Goal: Information Seeking & Learning: Learn about a topic

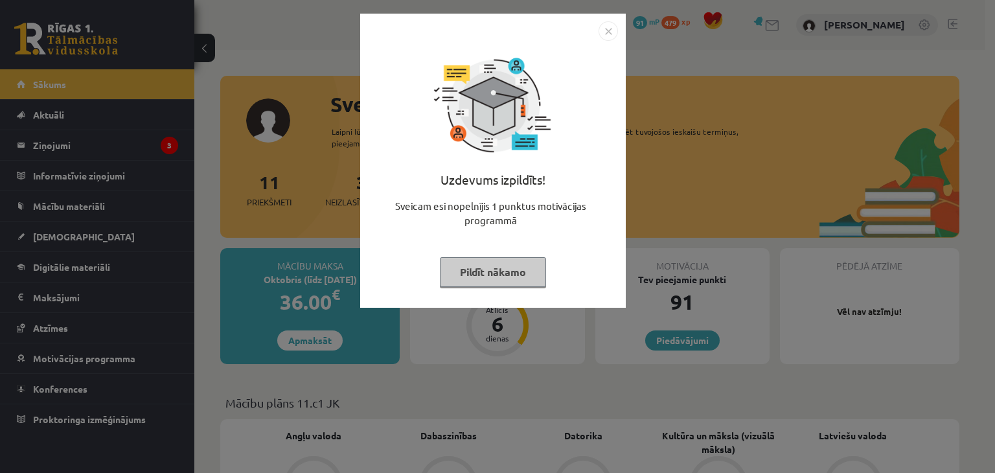
click at [614, 29] on img "Close" at bounding box center [608, 30] width 19 height 19
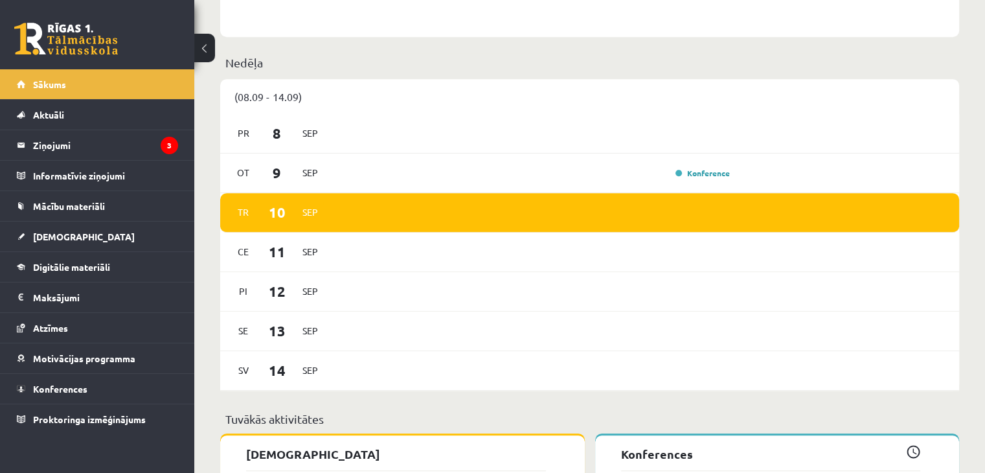
scroll to position [762, 0]
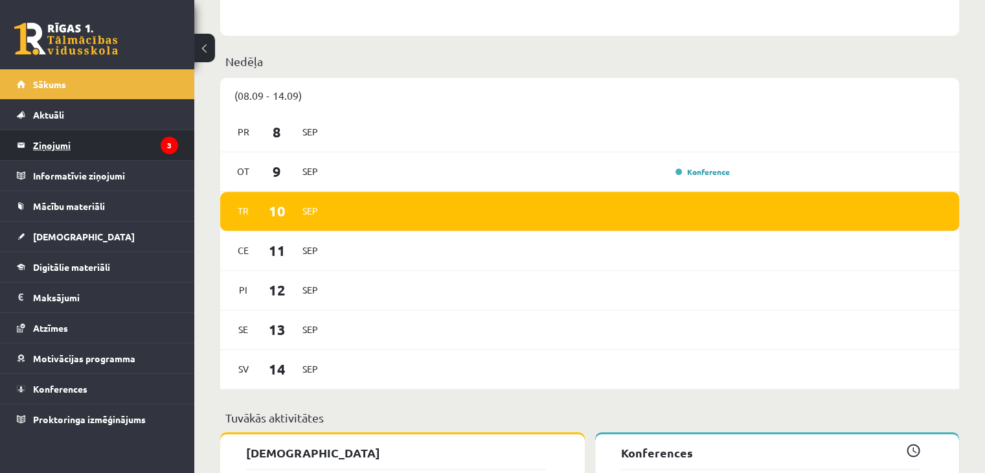
click at [88, 150] on legend "Ziņojumi 3" at bounding box center [105, 145] width 145 height 30
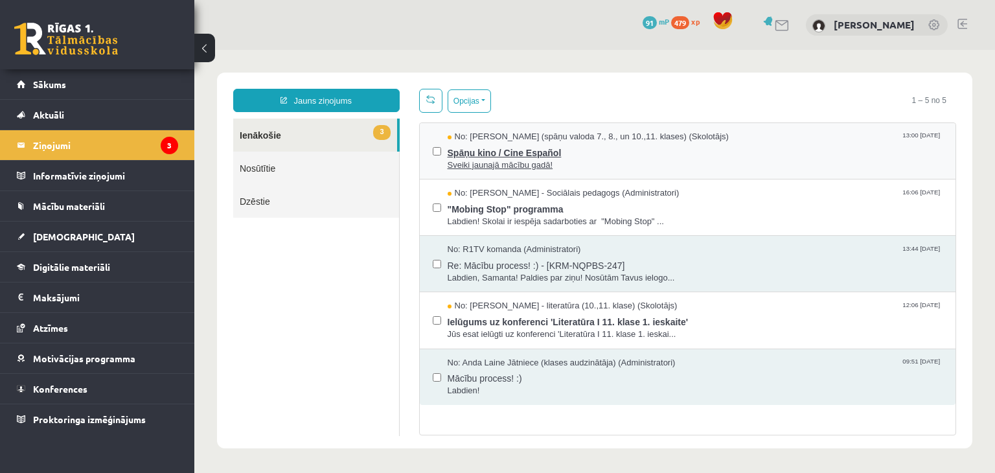
click at [553, 156] on span "Spāņu kino / Cine Español" at bounding box center [696, 151] width 496 height 16
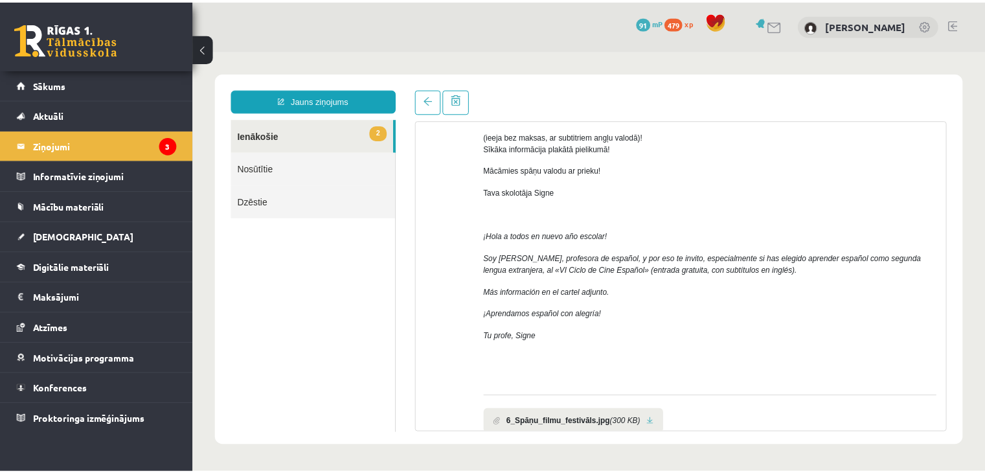
scroll to position [205, 0]
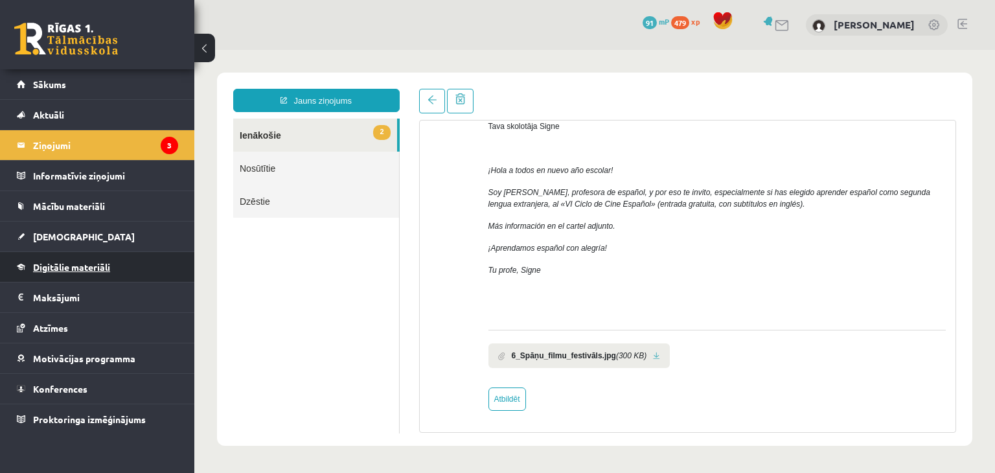
click at [86, 257] on link "Digitālie materiāli" at bounding box center [97, 267] width 161 height 30
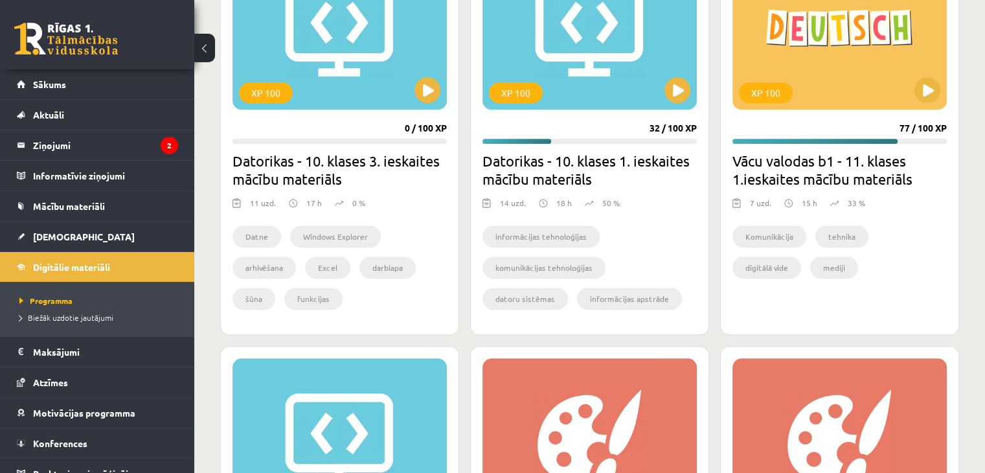
scroll to position [1274, 0]
click at [929, 90] on button at bounding box center [928, 89] width 26 height 26
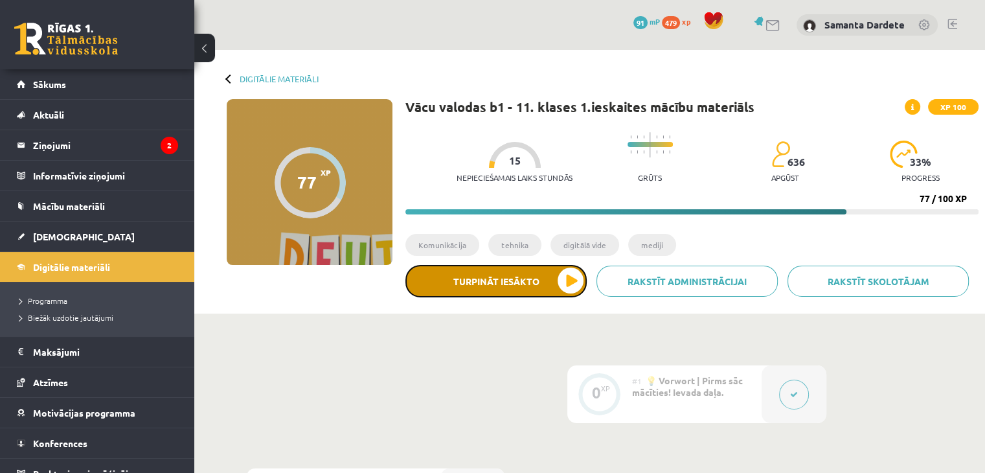
click at [546, 290] on button "Turpināt iesākto" at bounding box center [496, 281] width 181 height 32
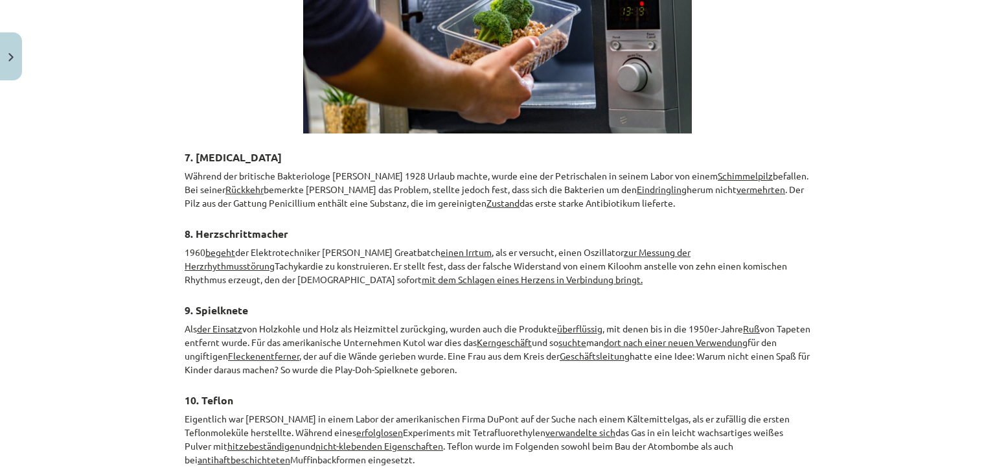
scroll to position [1963, 0]
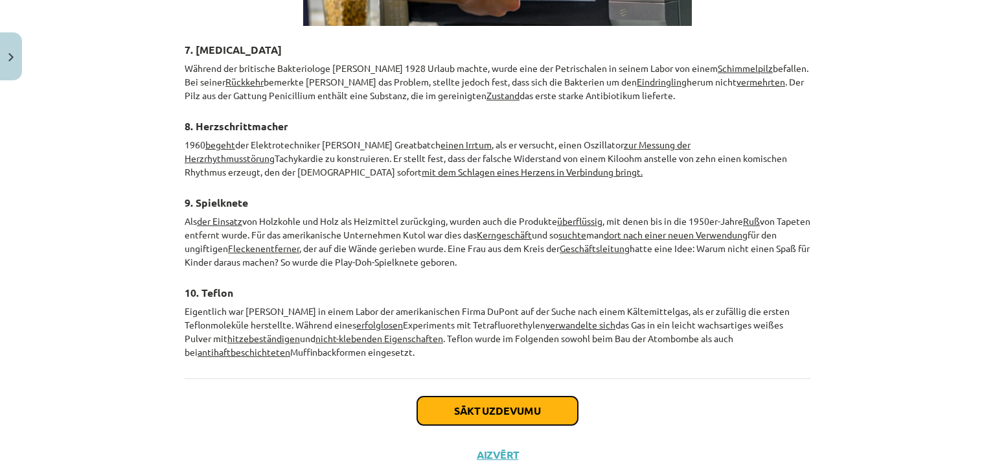
click at [494, 397] on button "Sākt uzdevumu" at bounding box center [497, 411] width 161 height 29
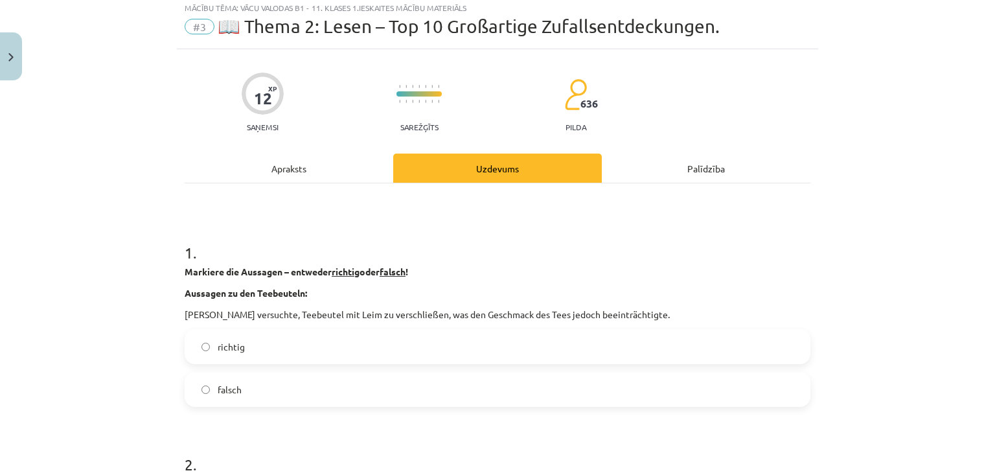
scroll to position [32, 0]
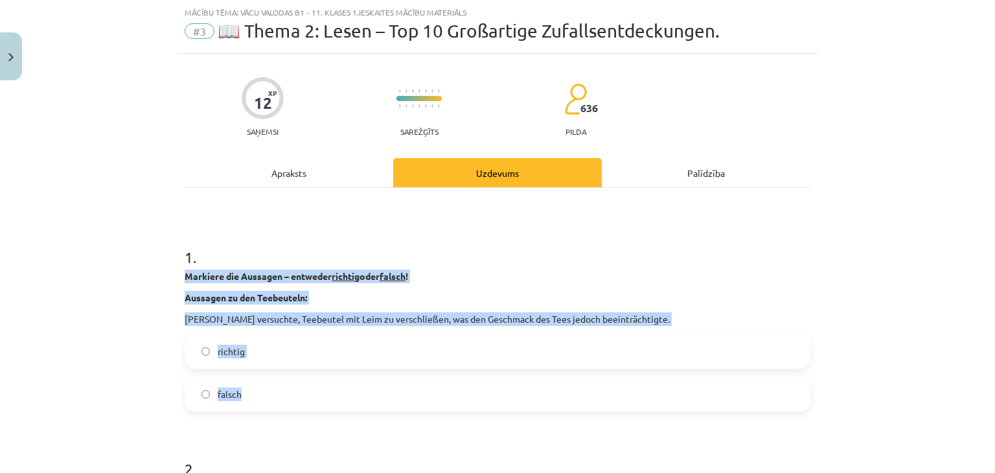
drag, startPoint x: 174, startPoint y: 275, endPoint x: 298, endPoint y: 389, distance: 168.3
copy div "Markiere die Aussagen – entweder richtig oder falsch ! Aussagen zu den Teebeute…"
click at [199, 400] on label "falsch" at bounding box center [497, 394] width 623 height 32
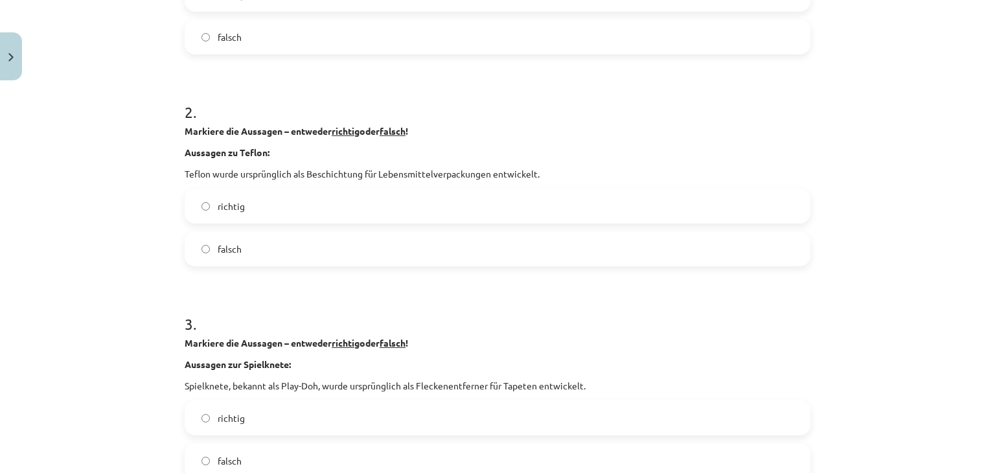
scroll to position [393, 0]
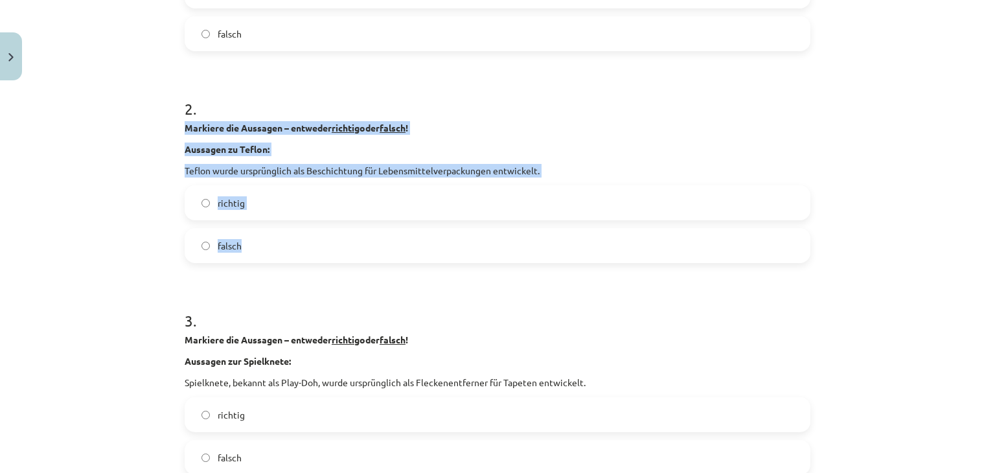
drag, startPoint x: 176, startPoint y: 127, endPoint x: 281, endPoint y: 255, distance: 165.2
copy div "Markiere die Aussagen – entweder richtig oder falsch ! Aussagen zu Teflon: Tefl…"
click at [243, 249] on label "falsch" at bounding box center [497, 245] width 623 height 32
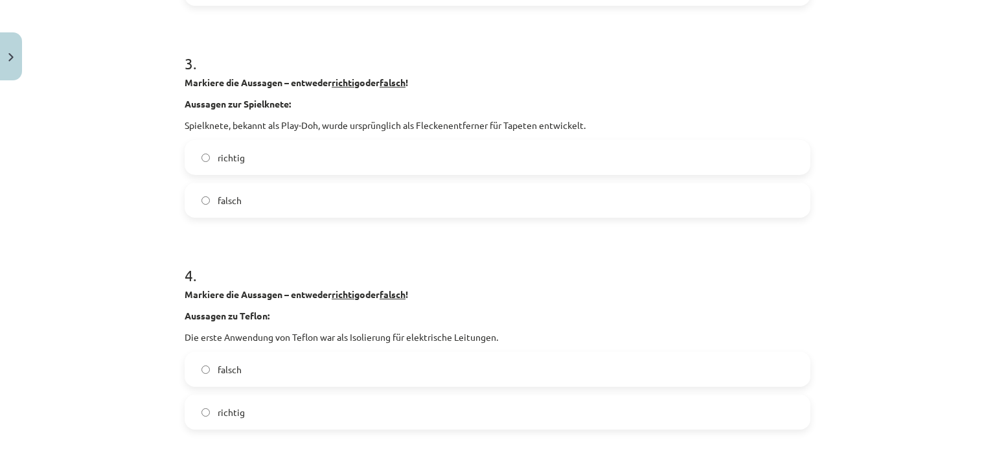
scroll to position [651, 0]
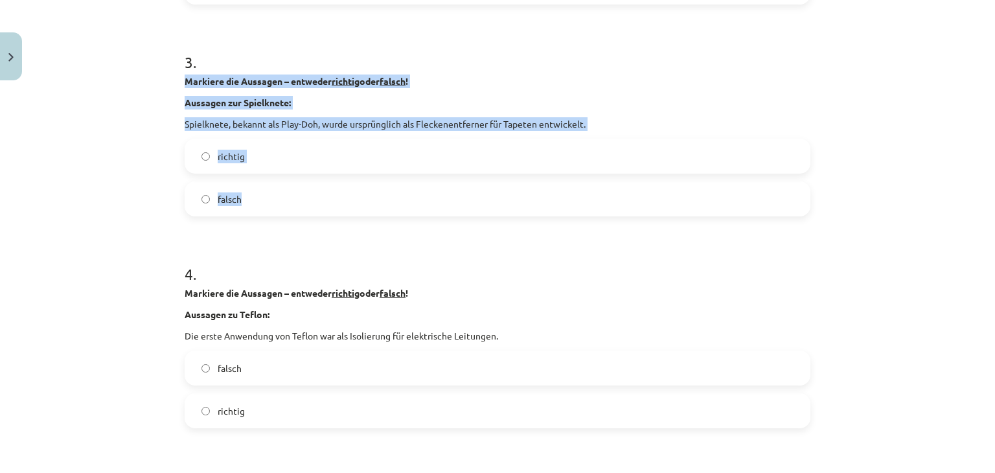
drag, startPoint x: 177, startPoint y: 76, endPoint x: 272, endPoint y: 201, distance: 157.2
copy div "Markiere die Aussagen – entweder richtig oder falsch ! Aussagen zur Spielknete:…"
click at [369, 144] on label "richtig" at bounding box center [497, 156] width 623 height 32
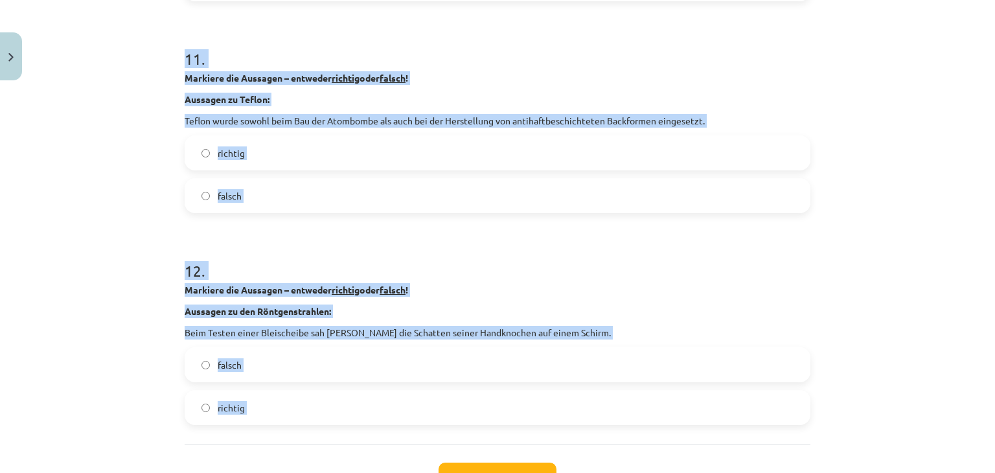
scroll to position [2358, 0]
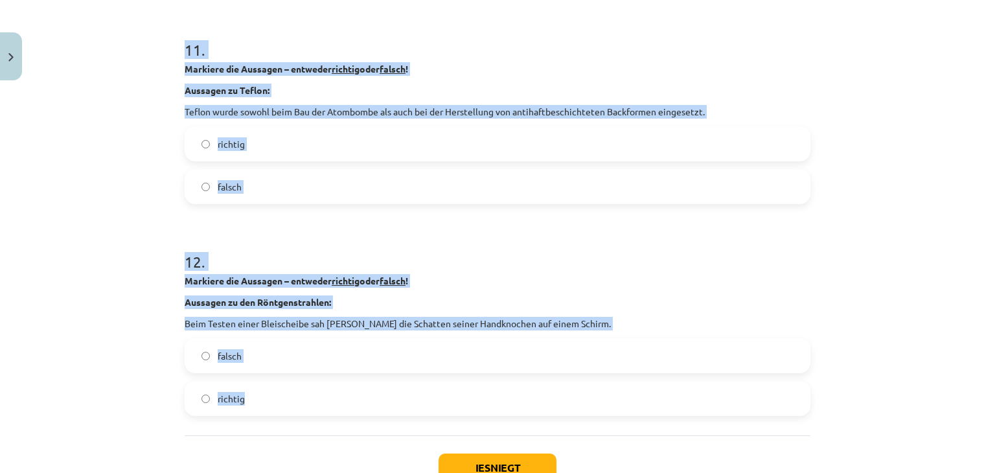
drag, startPoint x: 181, startPoint y: 40, endPoint x: 428, endPoint y: 410, distance: 445.3
copy form "4 . Markiere die Aussagen – entweder richtig oder falsch ! Aussagen zu Teflon: …"
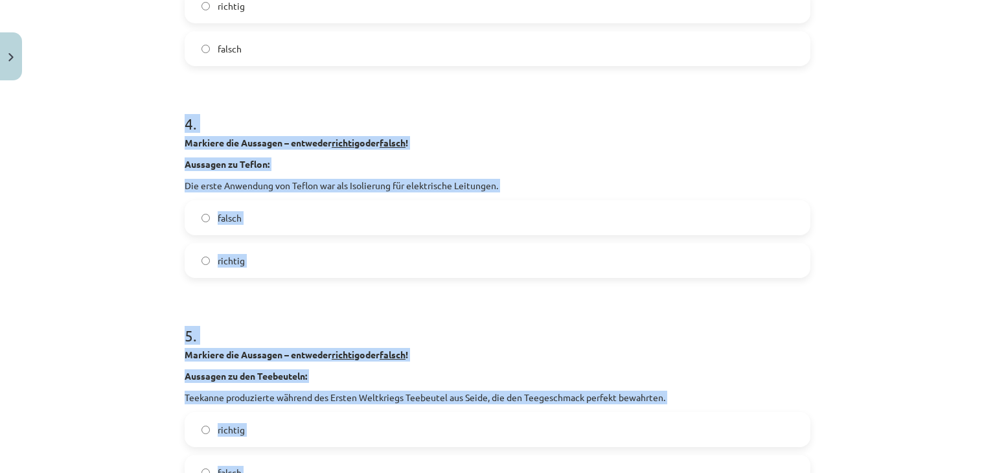
scroll to position [798, 0]
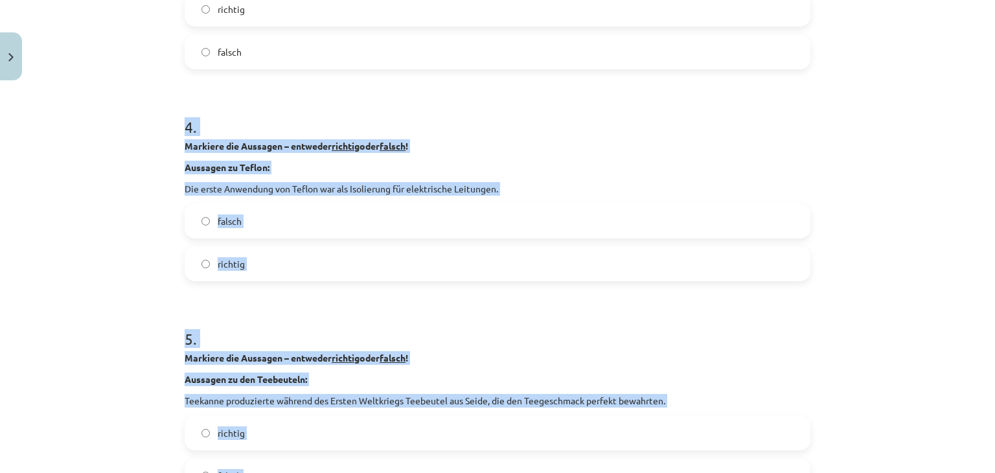
click at [254, 273] on label "richtig" at bounding box center [497, 263] width 623 height 32
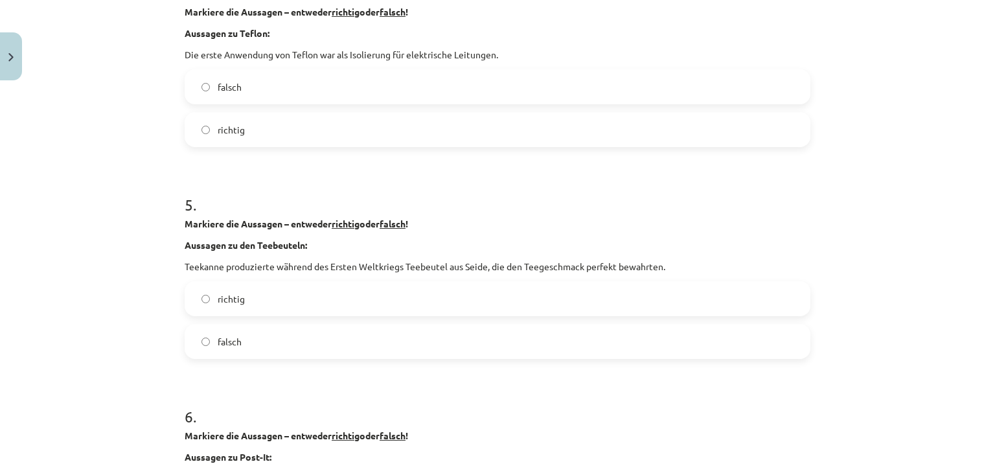
scroll to position [940, 0]
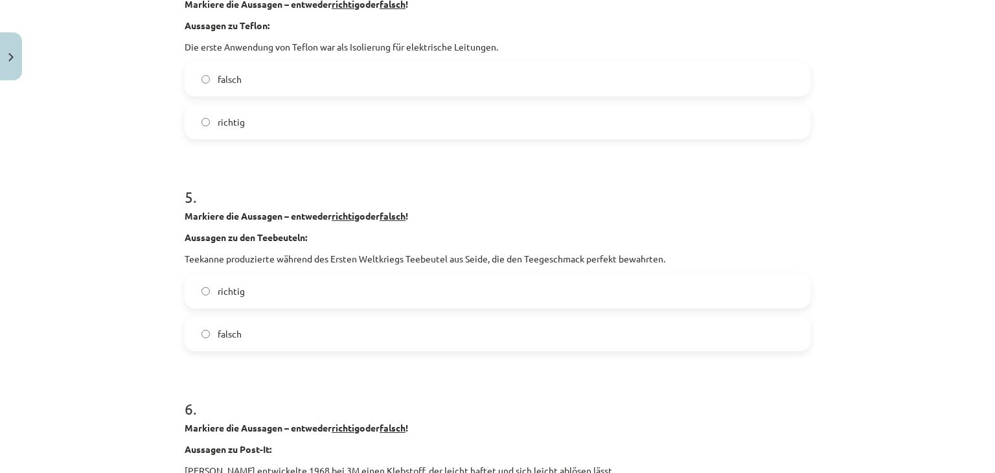
click at [270, 337] on label "falsch" at bounding box center [497, 333] width 623 height 32
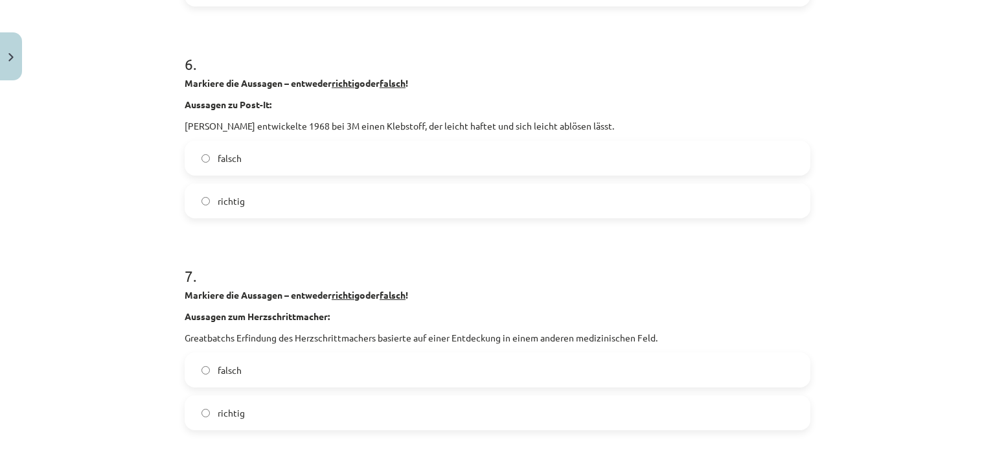
scroll to position [1286, 0]
click at [218, 203] on span "richtig" at bounding box center [231, 200] width 27 height 14
click at [277, 409] on label "richtig" at bounding box center [497, 411] width 623 height 32
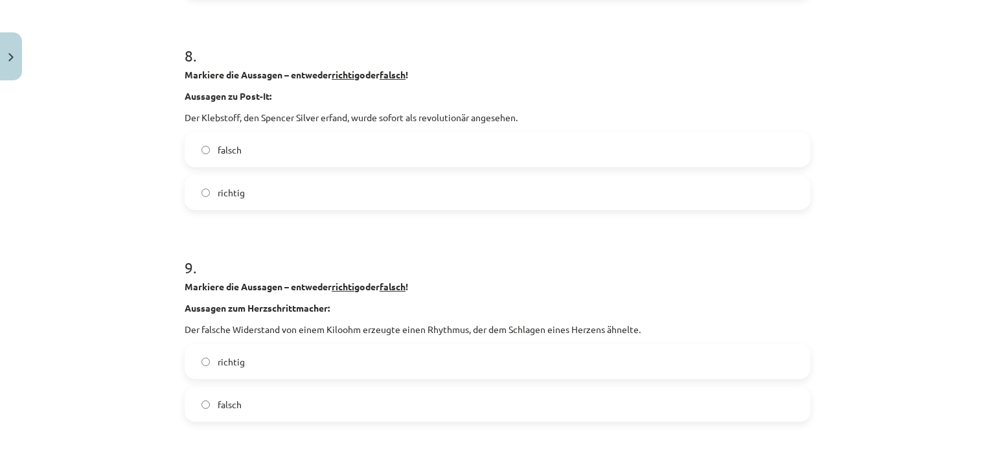
scroll to position [1721, 0]
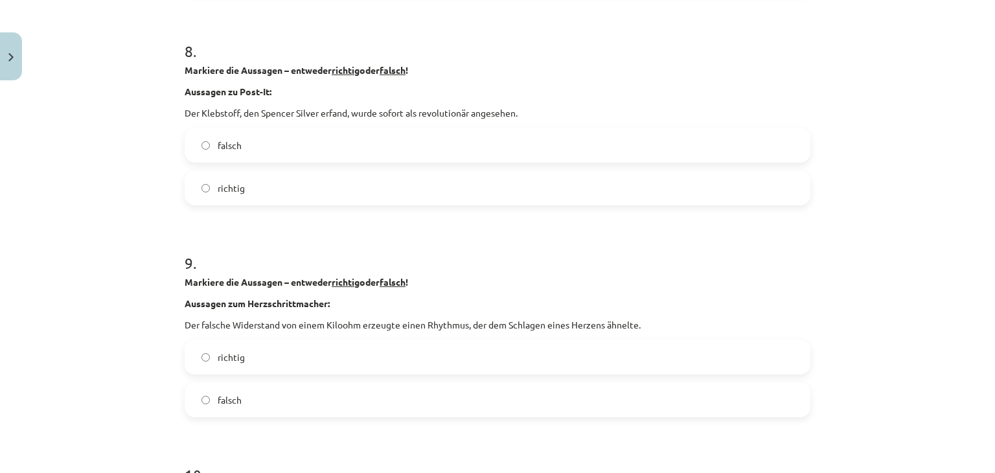
click at [281, 141] on label "falsch" at bounding box center [497, 145] width 623 height 32
click at [225, 355] on span "richtig" at bounding box center [231, 358] width 27 height 14
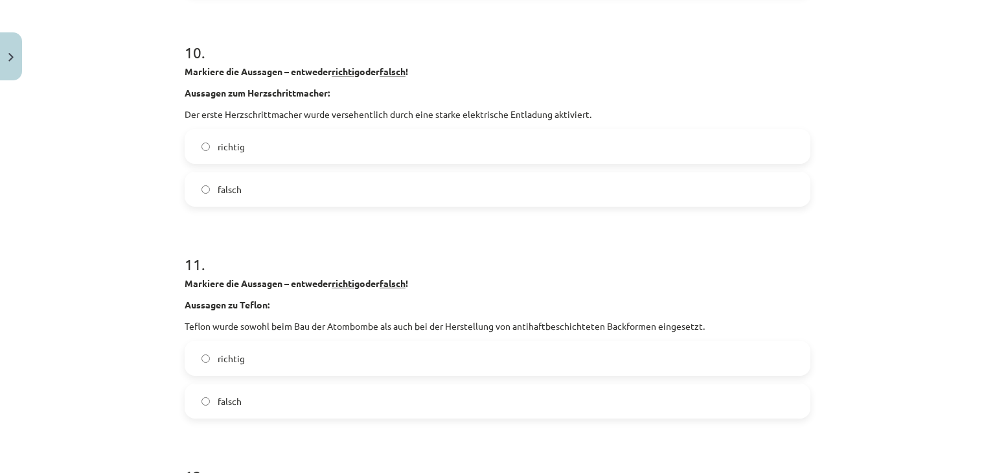
scroll to position [2145, 0]
click at [217, 198] on label "falsch" at bounding box center [497, 188] width 623 height 32
click at [241, 360] on label "richtig" at bounding box center [497, 357] width 623 height 32
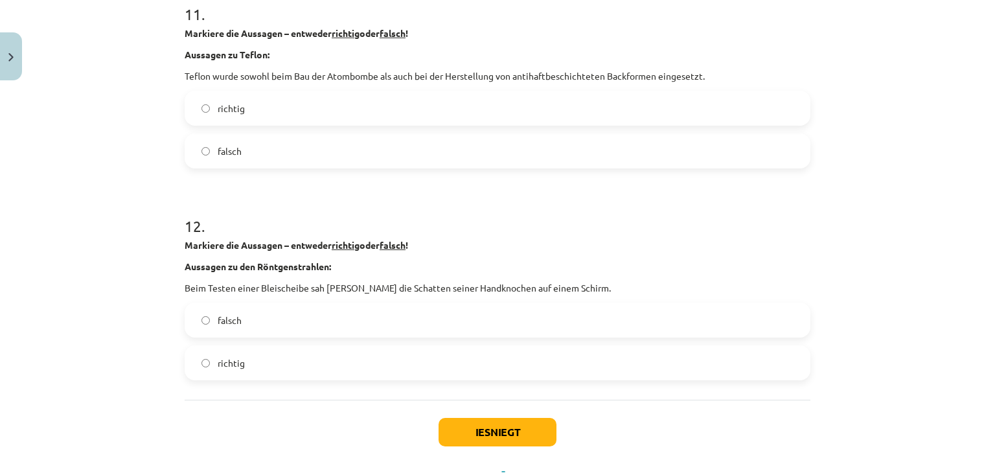
scroll to position [2395, 0]
click at [270, 372] on label "richtig" at bounding box center [497, 361] width 623 height 32
click at [496, 426] on button "Iesniegt" at bounding box center [498, 431] width 118 height 29
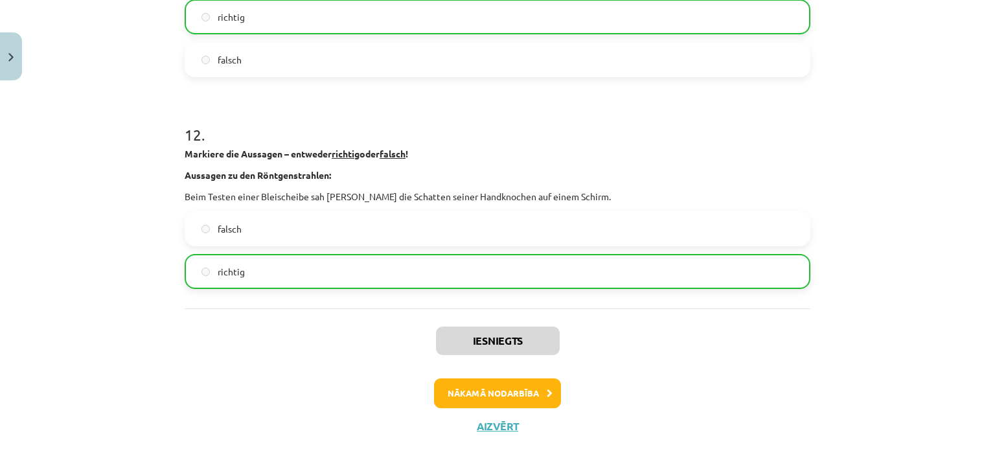
scroll to position [2492, 0]
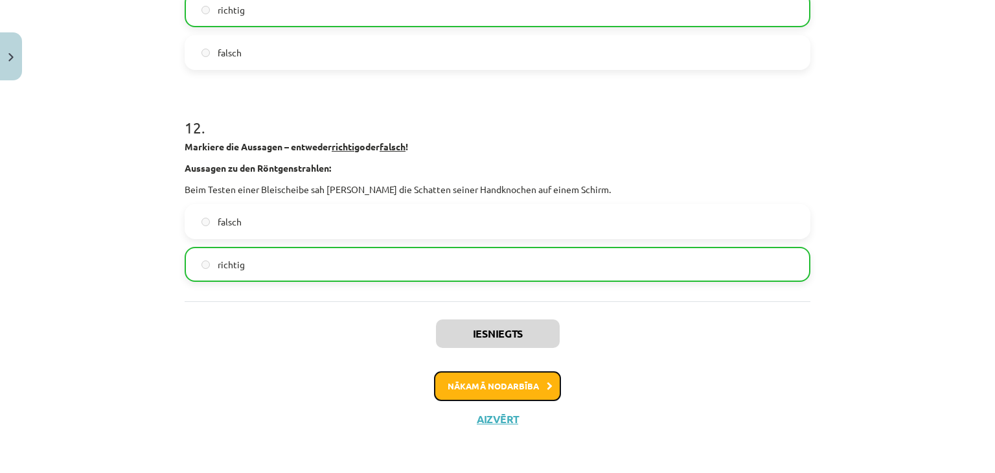
click at [520, 391] on button "Nākamā nodarbība" at bounding box center [497, 386] width 127 height 30
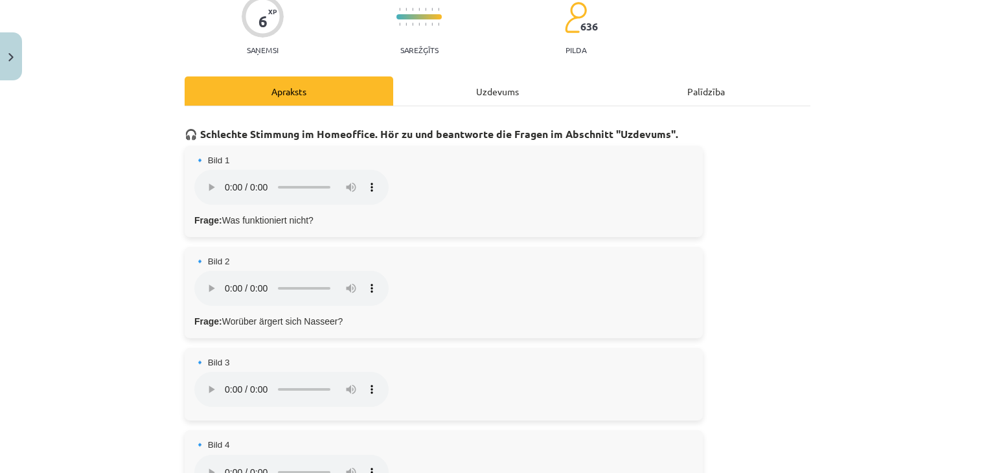
scroll to position [113, 0]
click at [487, 89] on div "Uzdevums" at bounding box center [497, 91] width 209 height 29
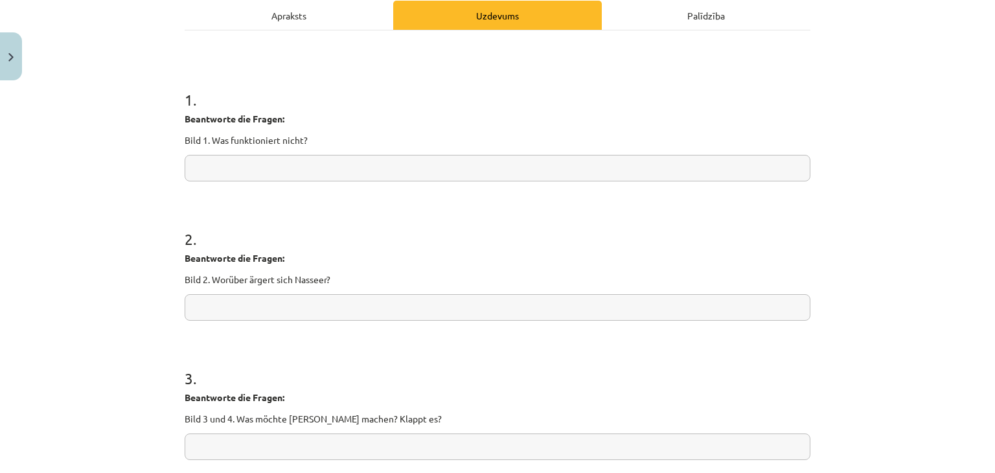
scroll to position [144, 0]
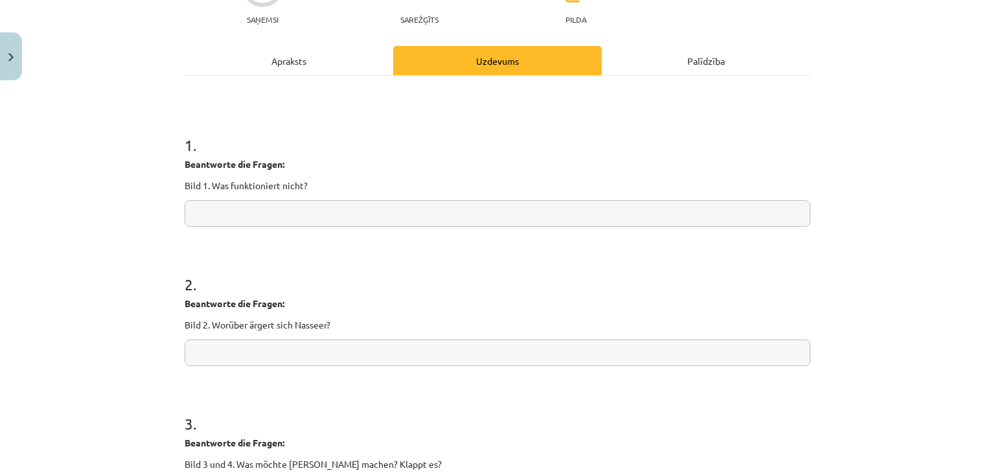
click at [331, 48] on div "Apraksts" at bounding box center [289, 60] width 209 height 29
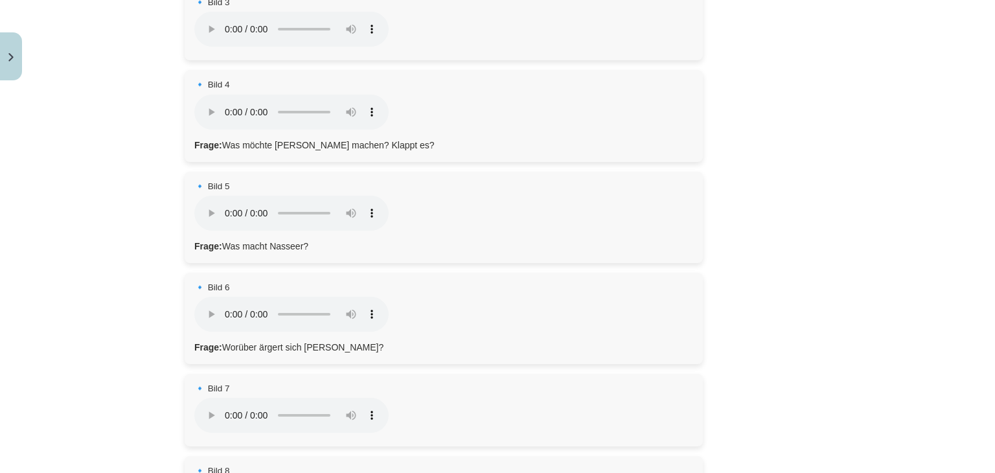
scroll to position [630, 0]
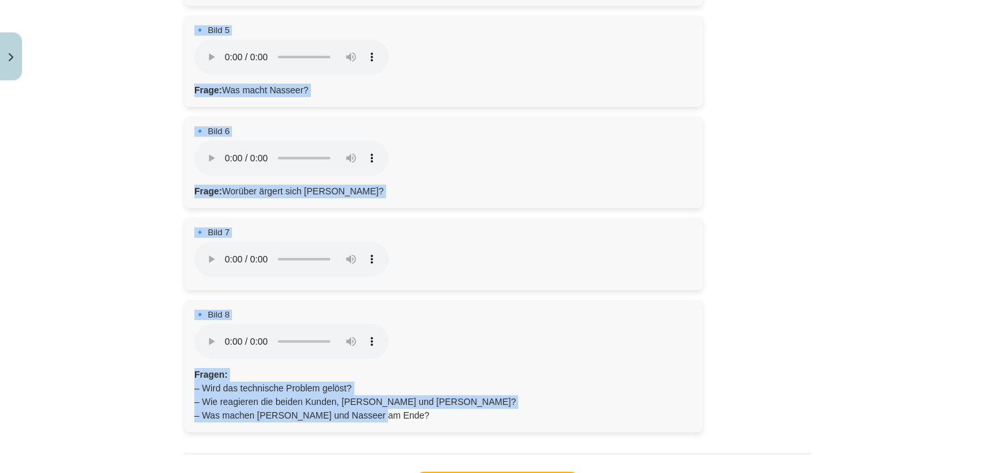
drag, startPoint x: 171, startPoint y: 51, endPoint x: 482, endPoint y: 431, distance: 490.8
click at [482, 431] on div "6 XP Saņemsi Sarežģīts 636 pilda Apraksts Uzdevums Palīdzība 🎧 Schlechte Stimmu…" at bounding box center [497, 4] width 641 height 1096
copy div "🎧 Schlechte Stimmung im Homeoffice. Hör zu und beantworte die Fragen im Abschni…"
click at [442, 97] on div "🔹 Bild 5 Dein Browser unterstützt das Audio-Element nicht. Frage: Was macht Nas…" at bounding box center [444, 61] width 518 height 91
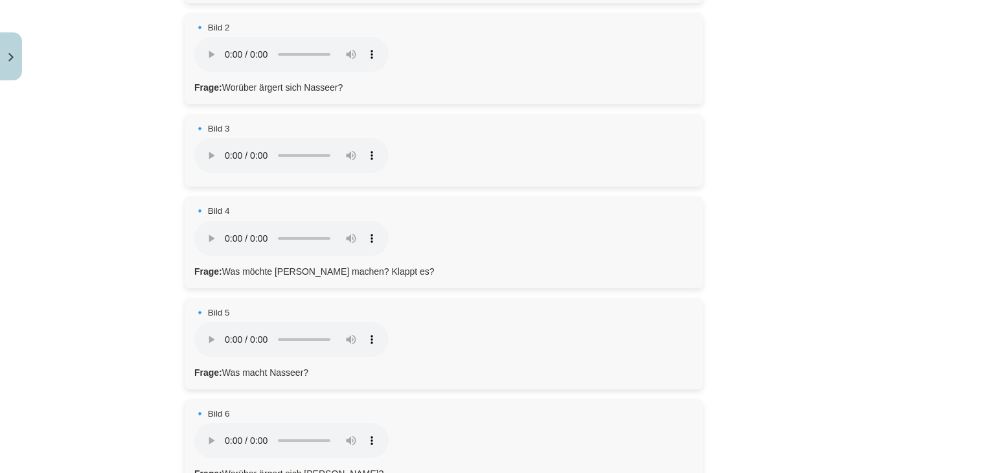
scroll to position [222, 0]
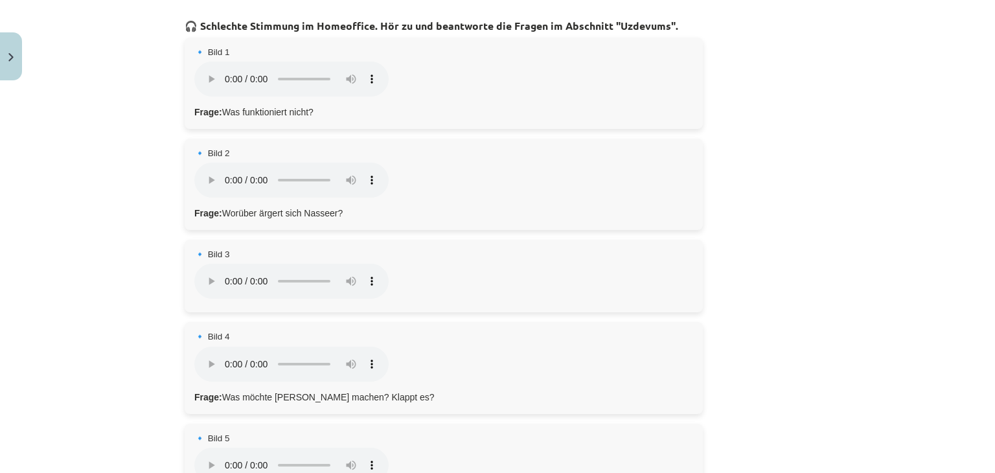
click at [715, 45] on div "🎧 Schlechte Stimmung im Homeoffice. Hör zu und beantworte die Fragen im Abschni…" at bounding box center [498, 425] width 626 height 831
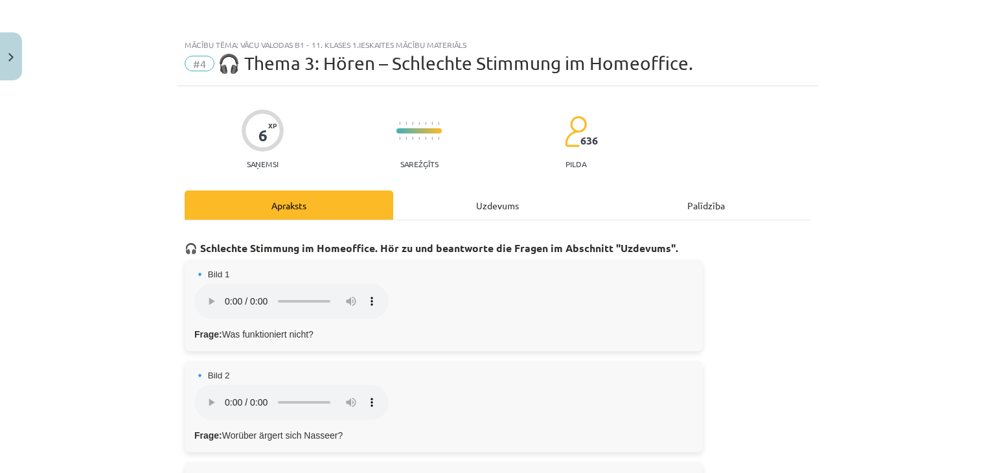
click at [6, 80] on div "Mācību tēma: Vācu valodas b1 - 11. klases 1.ieskaites mācību materiāls #4 🎧 The…" at bounding box center [497, 236] width 995 height 473
click at [6, 52] on button "Close" at bounding box center [11, 56] width 22 height 48
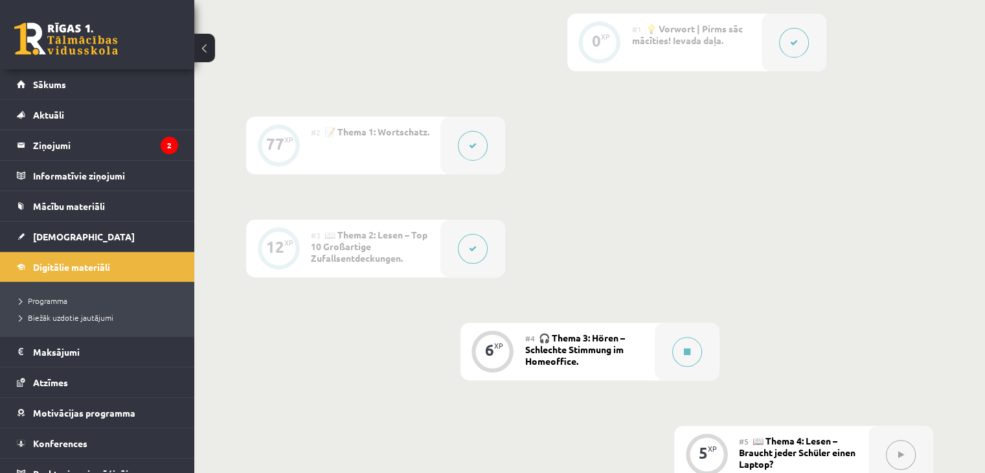
scroll to position [351, 0]
click at [108, 373] on link "Atzīmes" at bounding box center [97, 382] width 161 height 30
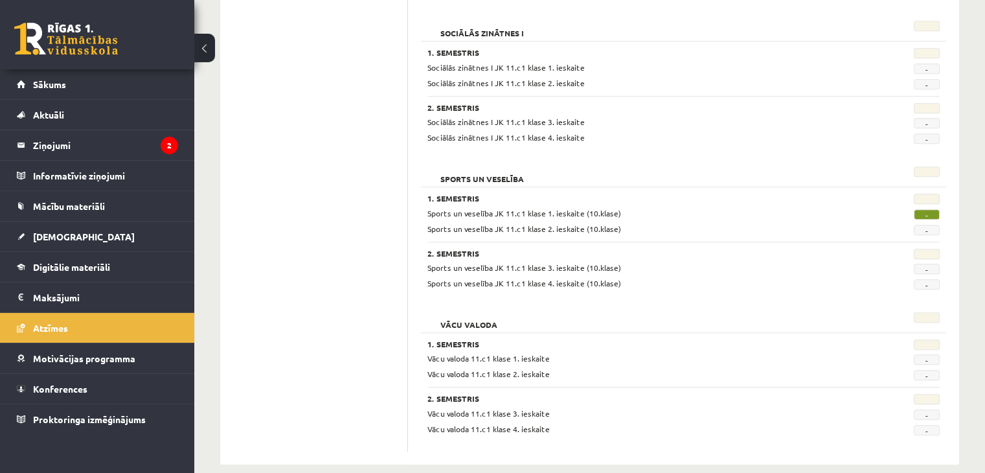
scroll to position [1257, 0]
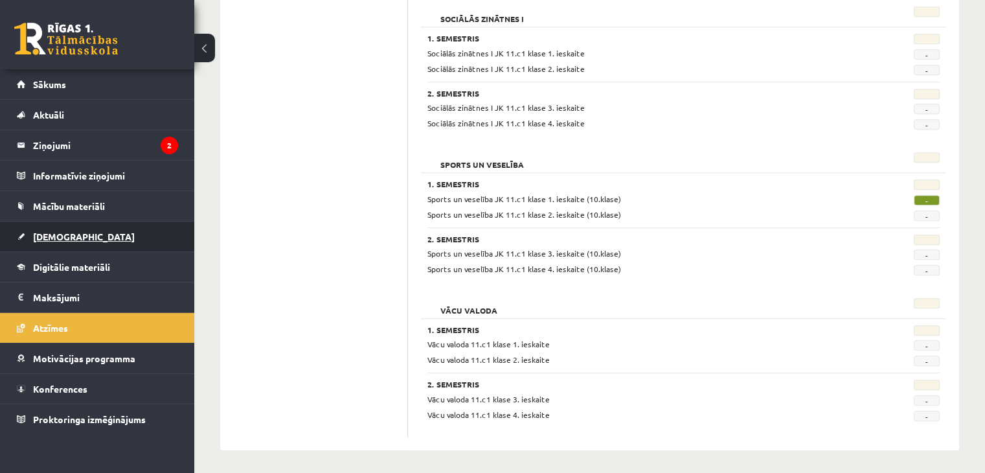
click at [143, 236] on link "[DEMOGRAPHIC_DATA]" at bounding box center [97, 237] width 161 height 30
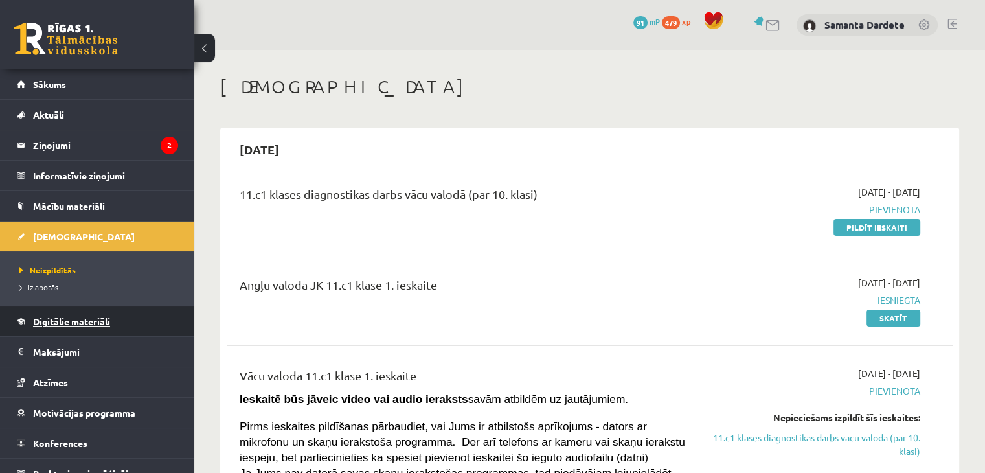
click at [113, 321] on link "Digitālie materiāli" at bounding box center [97, 321] width 161 height 30
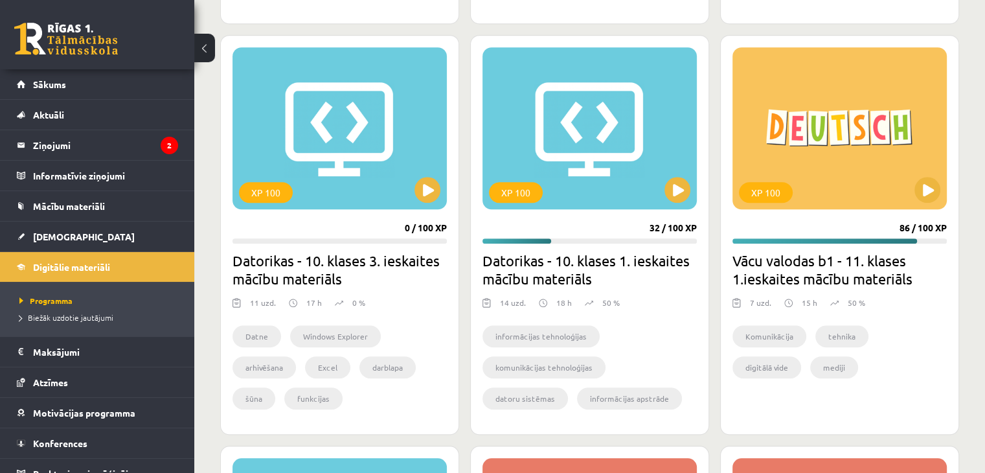
scroll to position [1175, 0]
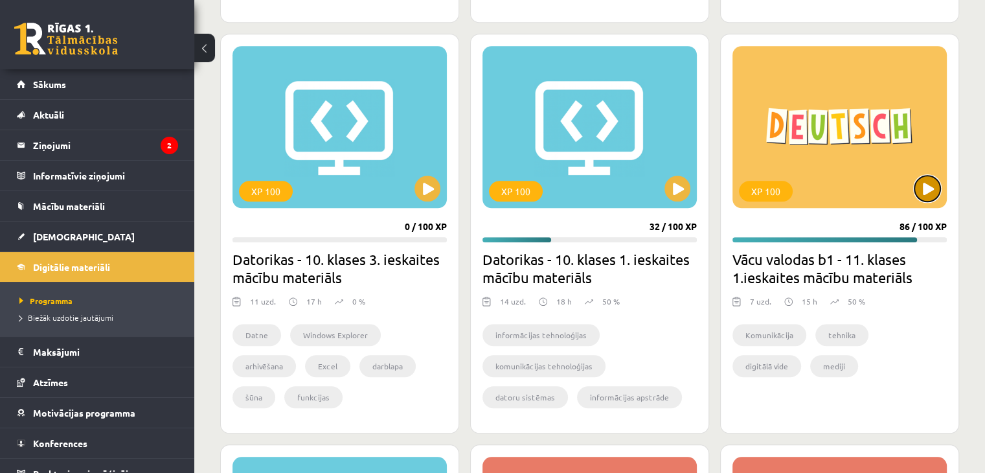
click at [925, 189] on button at bounding box center [928, 189] width 26 height 26
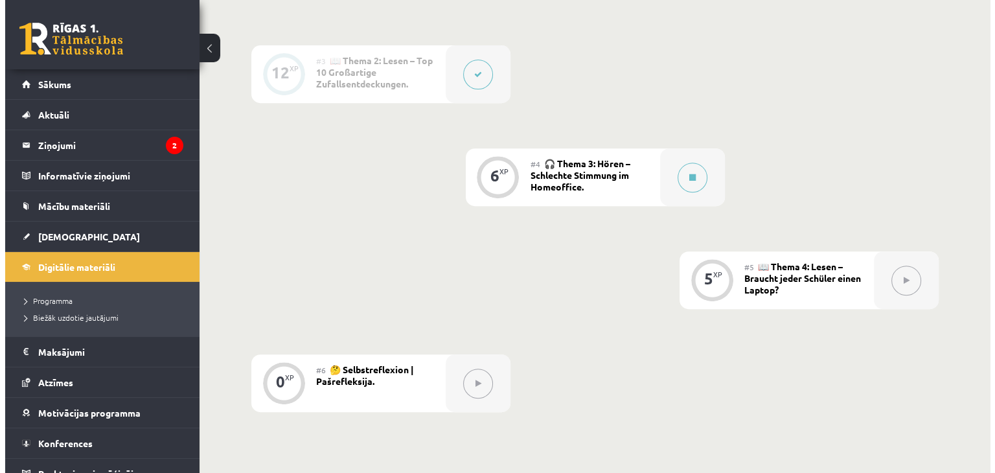
scroll to position [529, 0]
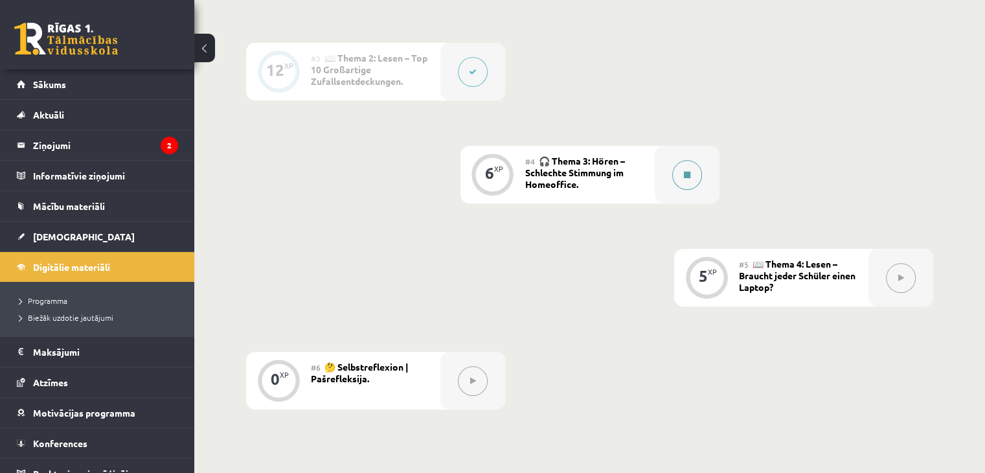
click at [691, 169] on button at bounding box center [688, 175] width 30 height 30
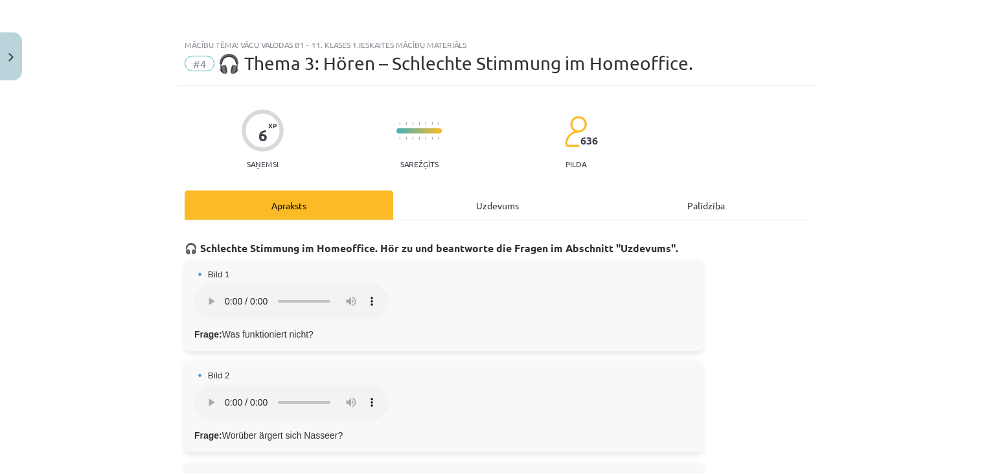
click at [500, 198] on div "Uzdevums" at bounding box center [497, 204] width 209 height 29
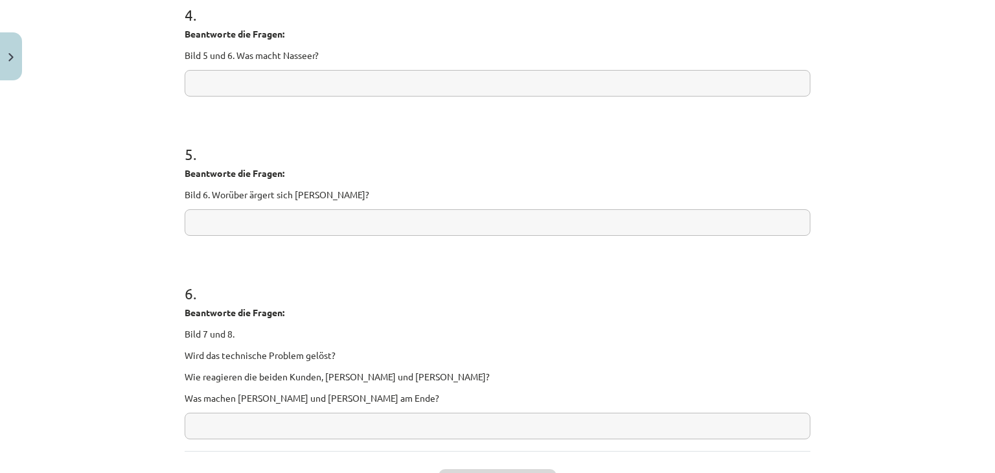
scroll to position [801, 0]
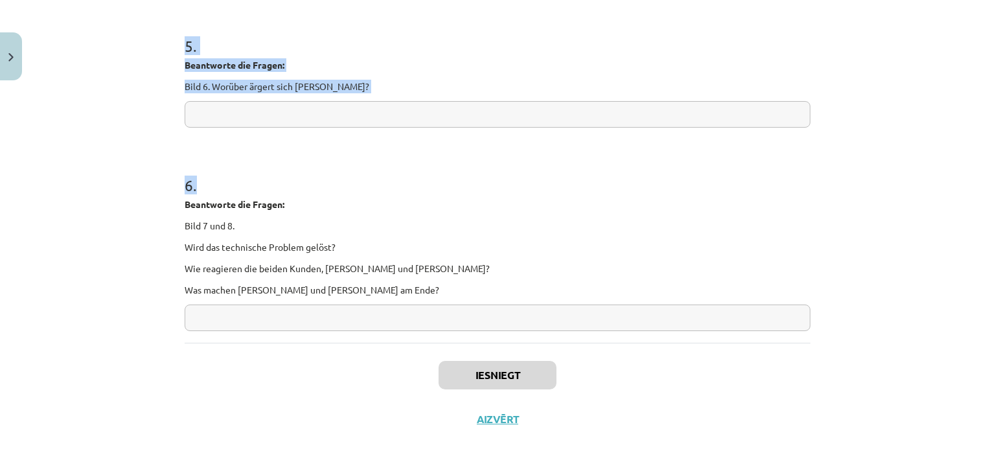
drag, startPoint x: 175, startPoint y: 255, endPoint x: 546, endPoint y: 302, distance: 373.5
copy form "1 . Beantworte die Fragen: Bild 1. Was funktioniert nicht? 2 . Beantworte die F…"
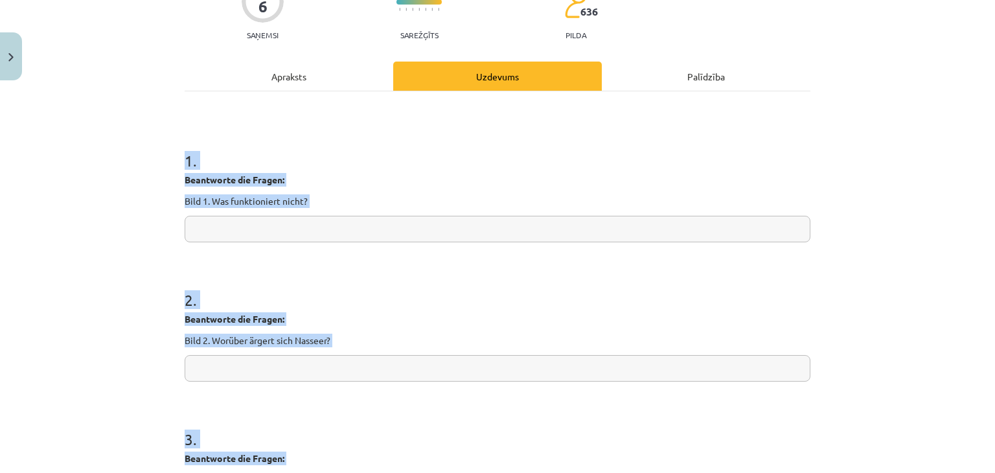
scroll to position [124, 0]
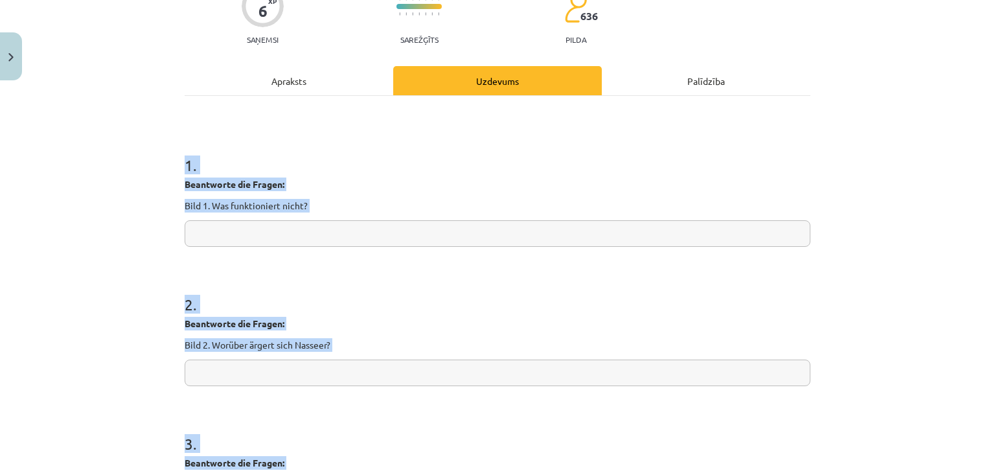
click at [335, 195] on div "Beantworte die Fragen: Bild 1. Was funktioniert nicht?" at bounding box center [498, 195] width 626 height 35
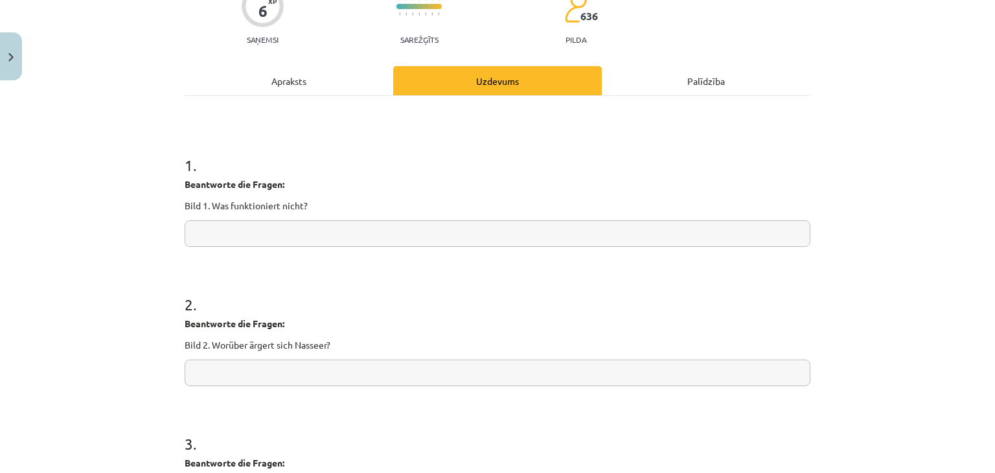
click at [305, 239] on input "text" at bounding box center [498, 233] width 626 height 27
paste input "**********"
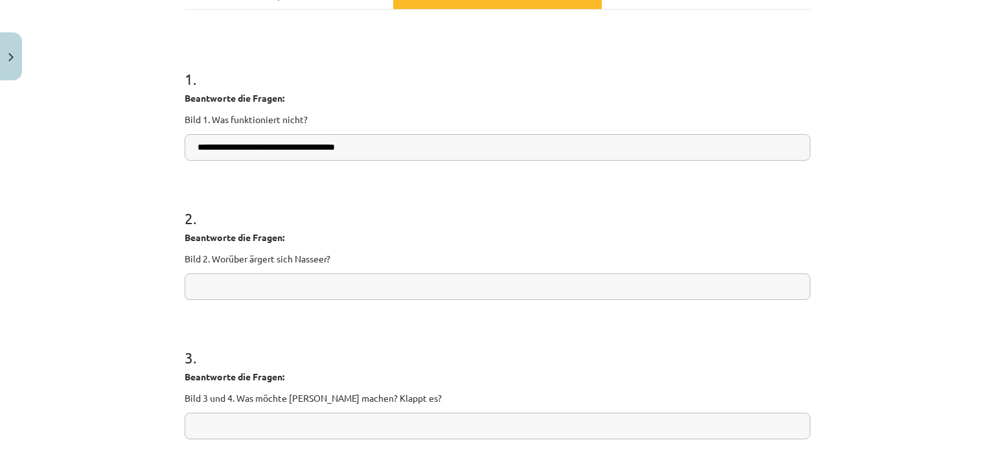
scroll to position [214, 0]
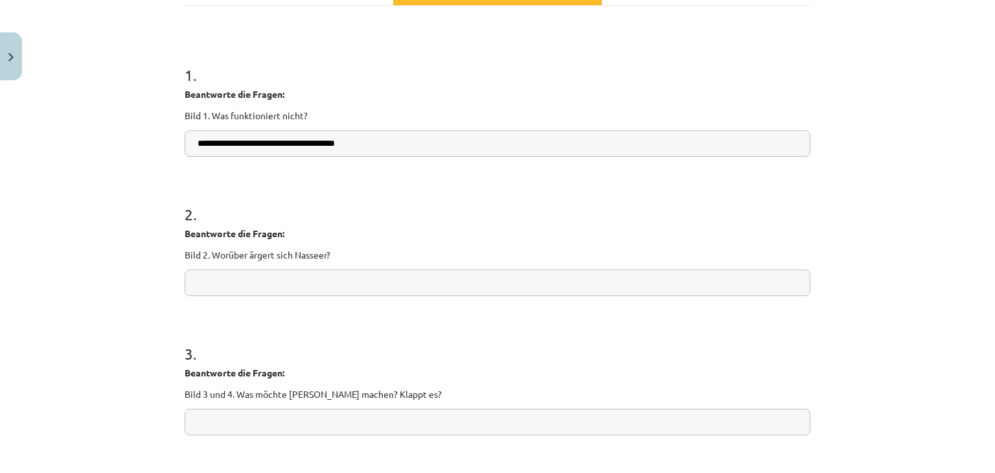
type input "**********"
click at [279, 285] on input "text" at bounding box center [498, 283] width 626 height 27
paste input "**********"
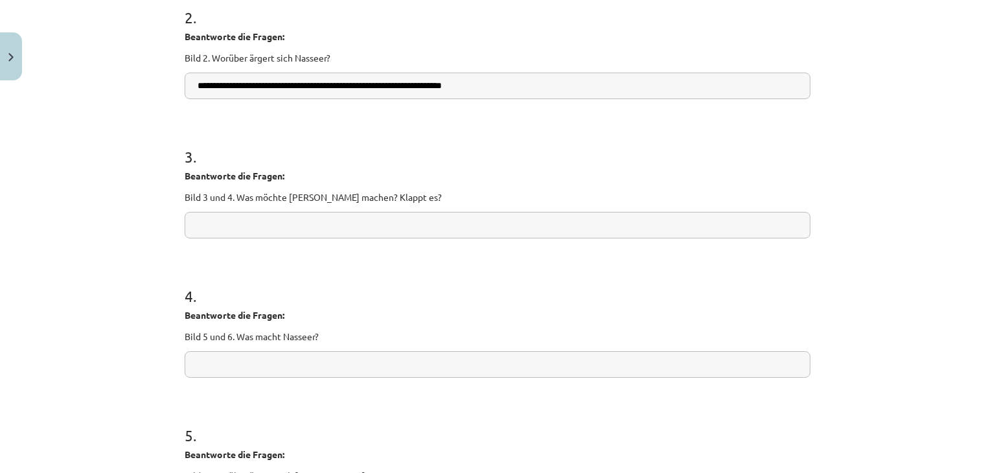
scroll to position [412, 0]
type input "**********"
click at [267, 231] on input "text" at bounding box center [498, 224] width 626 height 27
paste input "**********"
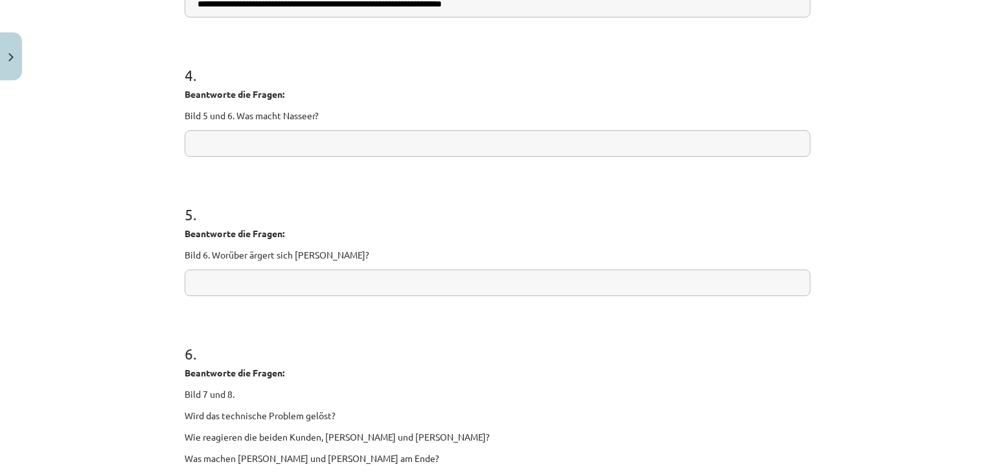
scroll to position [632, 0]
type input "**********"
click at [281, 148] on input "text" at bounding box center [498, 143] width 626 height 27
paste input "**********"
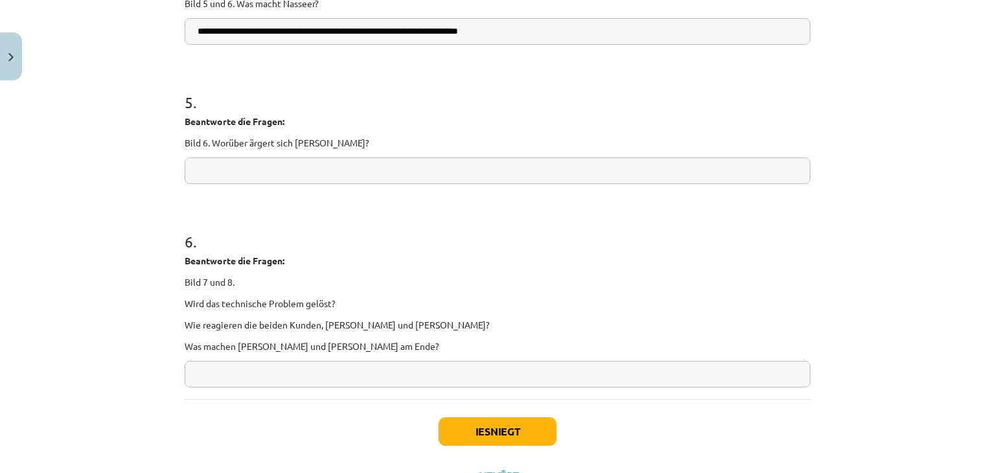
scroll to position [750, 0]
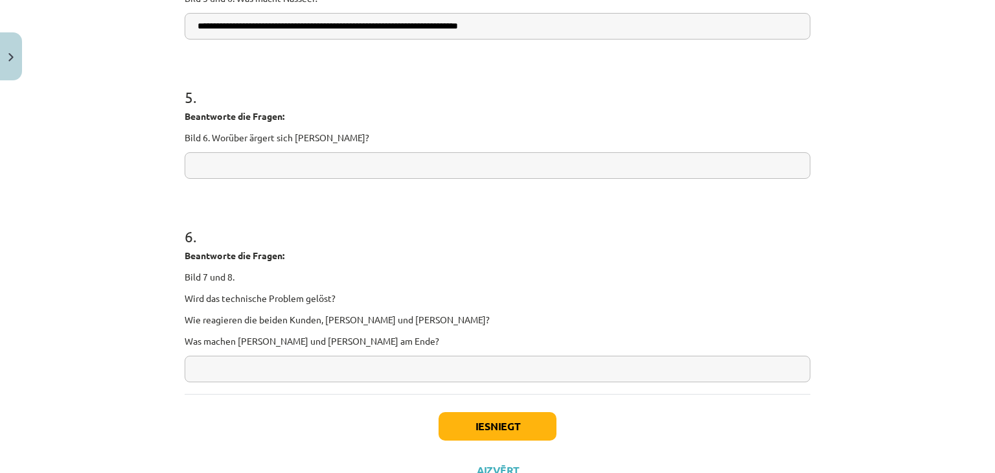
type input "**********"
click at [394, 161] on input "text" at bounding box center [498, 165] width 626 height 27
paste input "**********"
type input "**********"
click at [242, 358] on input "text" at bounding box center [498, 369] width 626 height 27
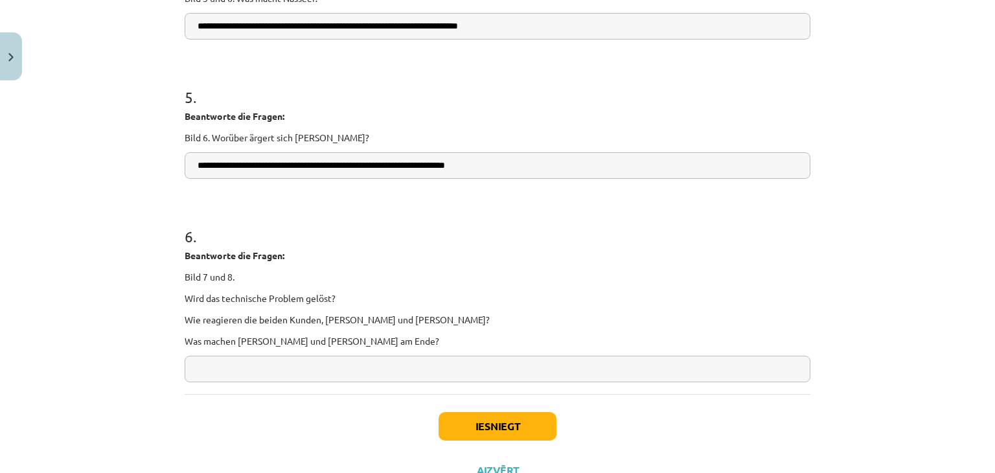
paste input "**********"
click at [365, 366] on input "**********" at bounding box center [498, 369] width 626 height 27
paste input "**********"
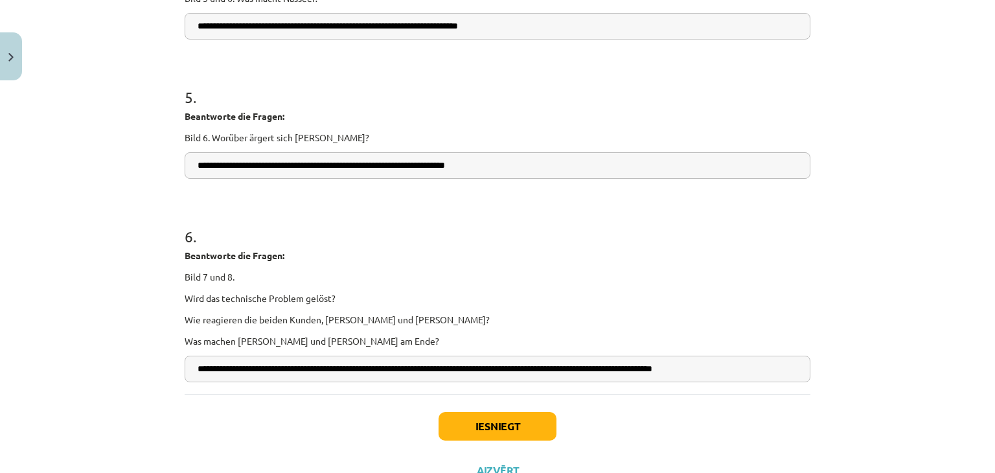
type input "**********"
click at [520, 419] on button "Iesniegt" at bounding box center [498, 426] width 118 height 29
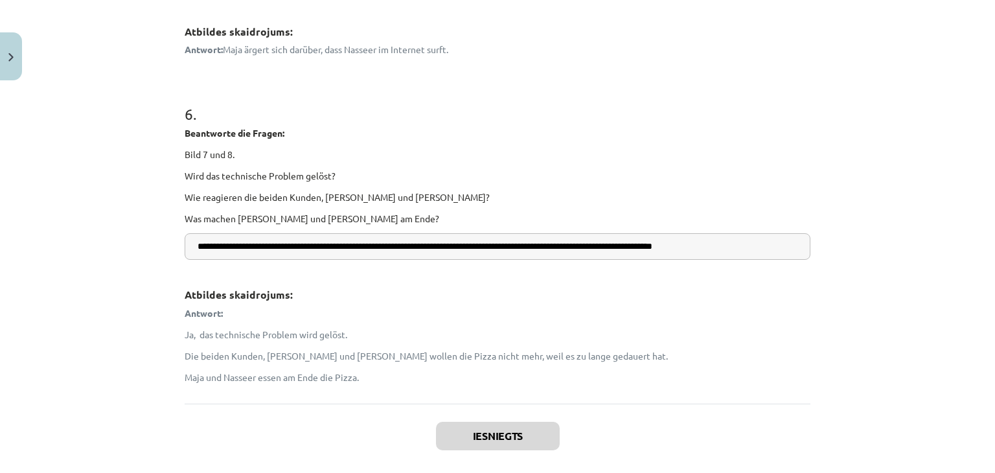
scroll to position [1275, 0]
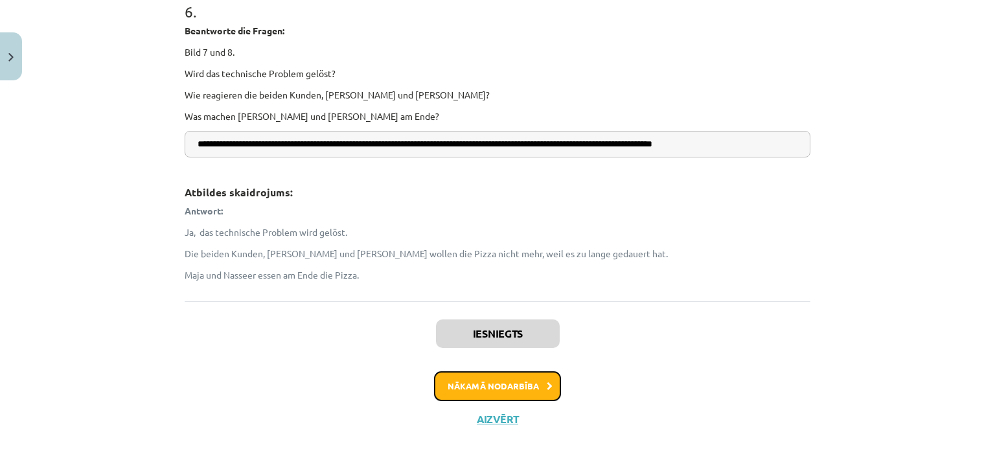
click at [476, 381] on button "Nākamā nodarbība" at bounding box center [497, 386] width 127 height 30
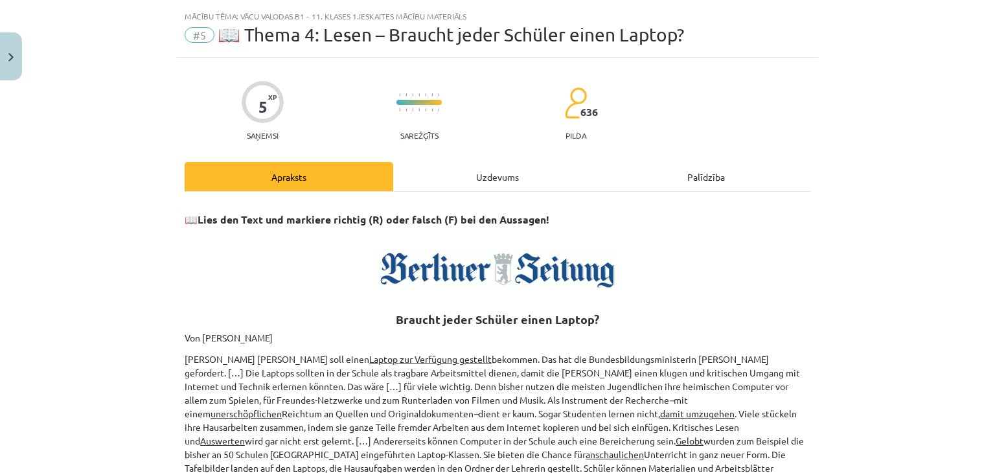
scroll to position [0, 0]
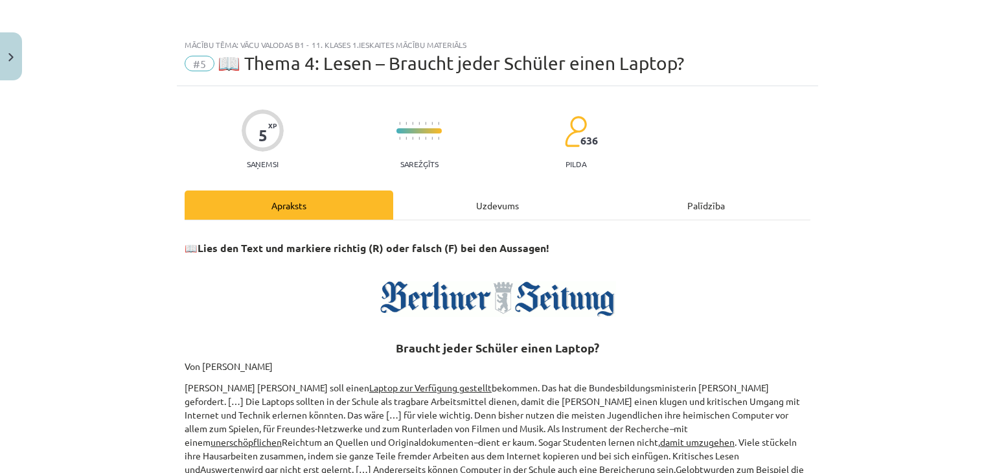
click at [500, 195] on div "Uzdevums" at bounding box center [497, 204] width 209 height 29
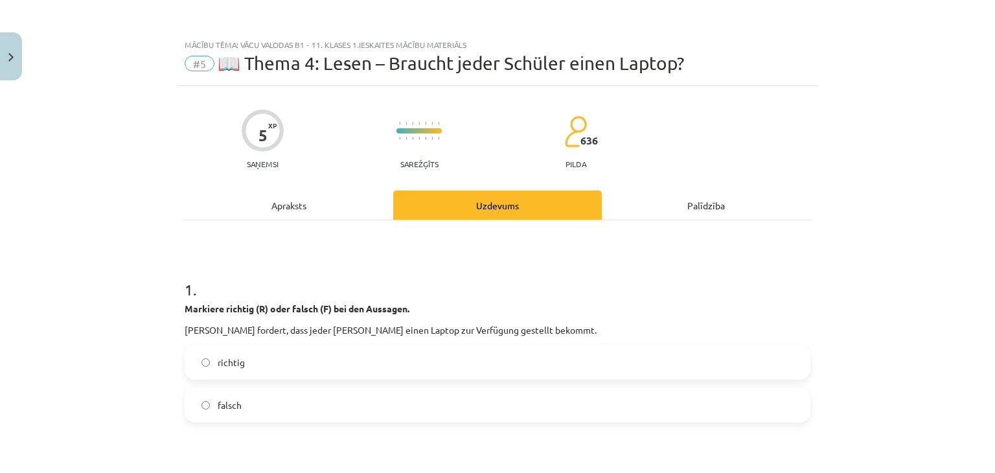
click at [337, 208] on div "Apraksts" at bounding box center [289, 204] width 209 height 29
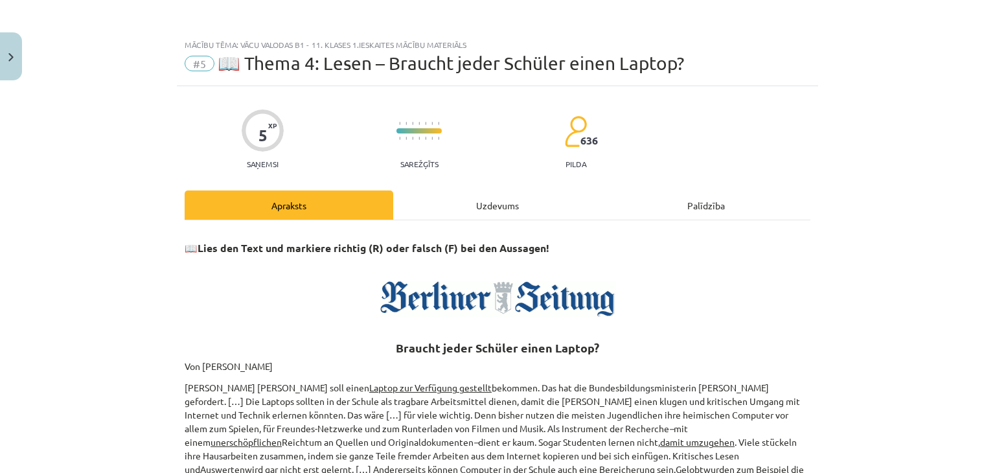
scroll to position [32, 0]
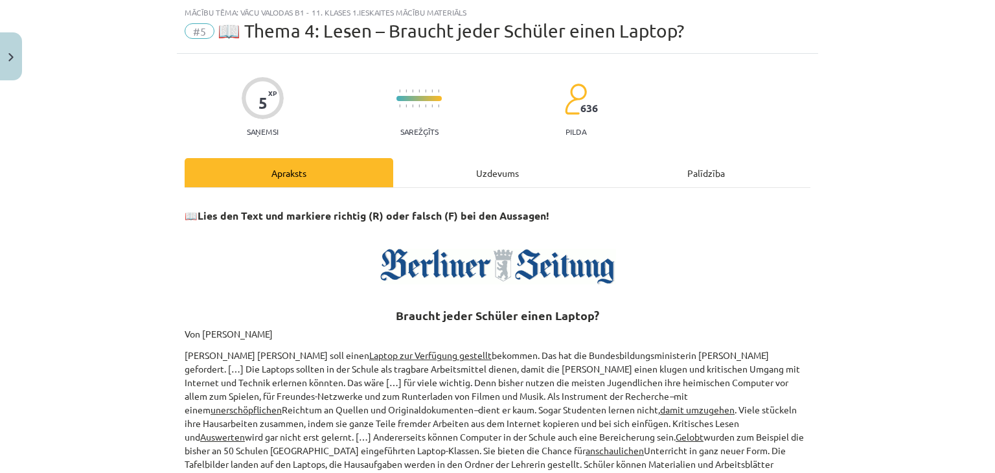
click at [770, 148] on div "5 XP Saņemsi Sarežģīts 636 pilda Apraksts Uzdevums Palīdzība 📖 Lies den Text un…" at bounding box center [497, 355] width 641 height 603
click at [508, 168] on div "Uzdevums" at bounding box center [497, 172] width 209 height 29
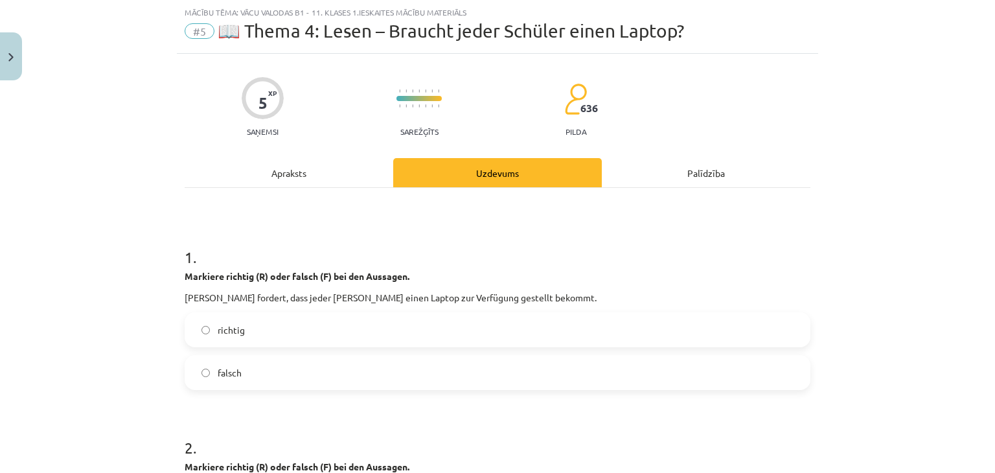
click at [312, 159] on div "Apraksts" at bounding box center [289, 172] width 209 height 29
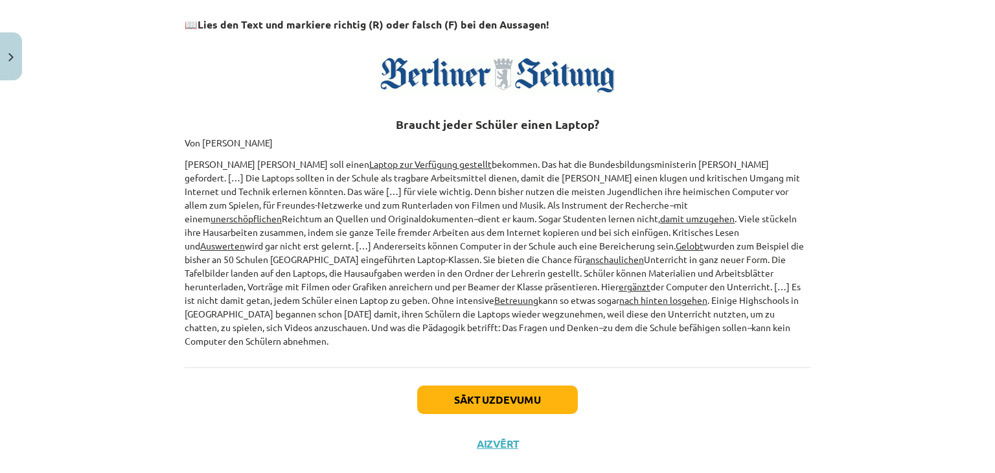
scroll to position [235, 0]
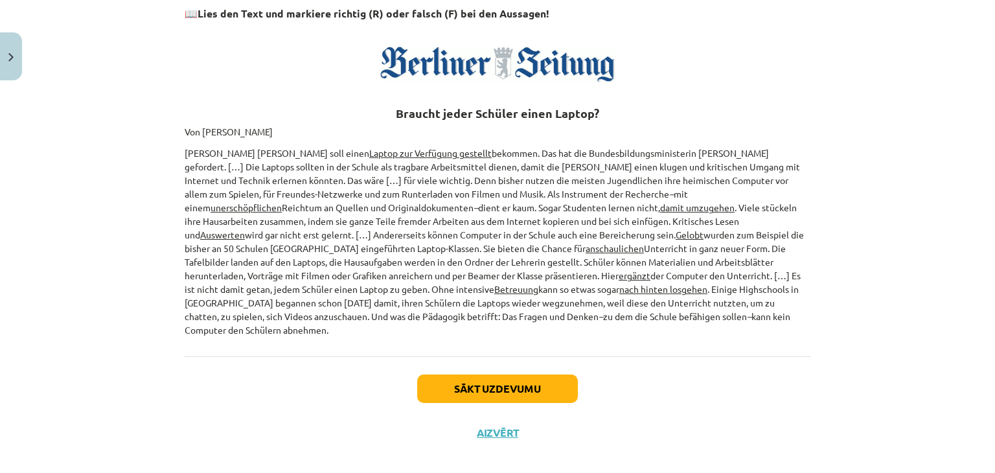
drag, startPoint x: 196, startPoint y: 210, endPoint x: 665, endPoint y: 324, distance: 483.4
click at [665, 324] on div "📖 Lies den Text und markiere richtig (R) oder falsch (F) bei den Aussagen! Brau…" at bounding box center [498, 171] width 626 height 371
copy div "Lore ips Dolo sit ametcons adipisc (E) sedd eiusmo (T) inc utl Etdolore! Magnaa…"
click at [498, 380] on button "Sākt uzdevumu" at bounding box center [497, 388] width 161 height 29
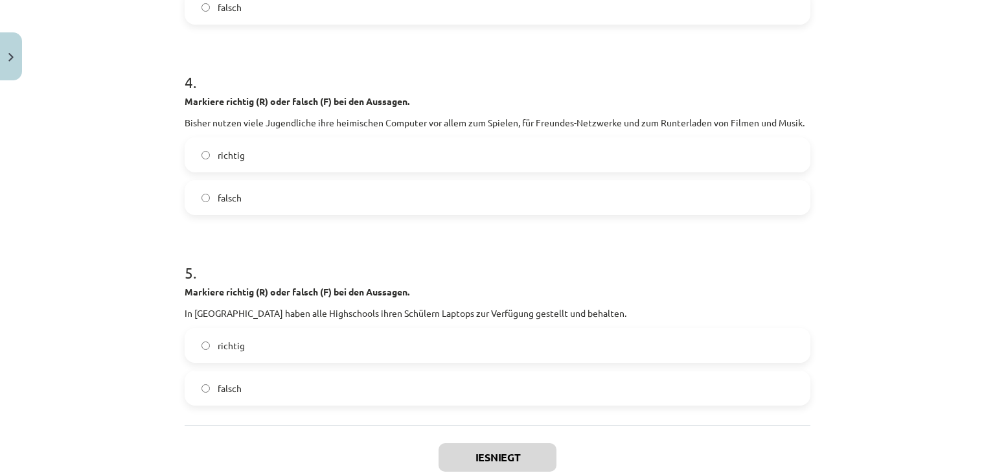
scroll to position [861, 0]
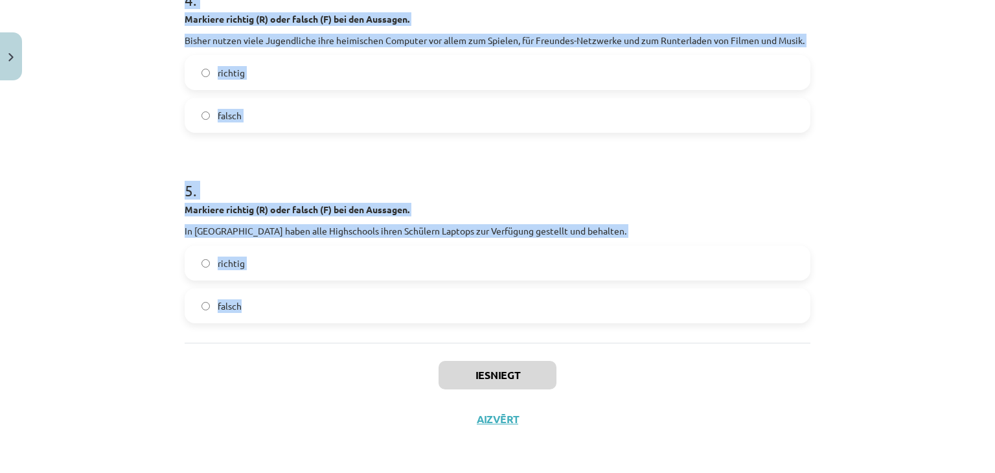
drag, startPoint x: 179, startPoint y: 260, endPoint x: 494, endPoint y: 311, distance: 319.0
copy form "1 . Markiere richtig (R) oder falsch (F) bei den Aussagen. [PERSON_NAME] forder…"
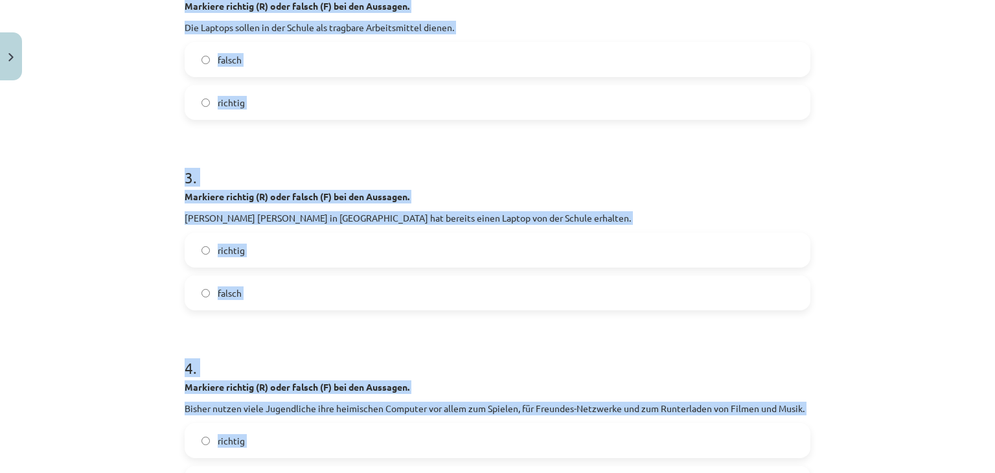
scroll to position [301, 0]
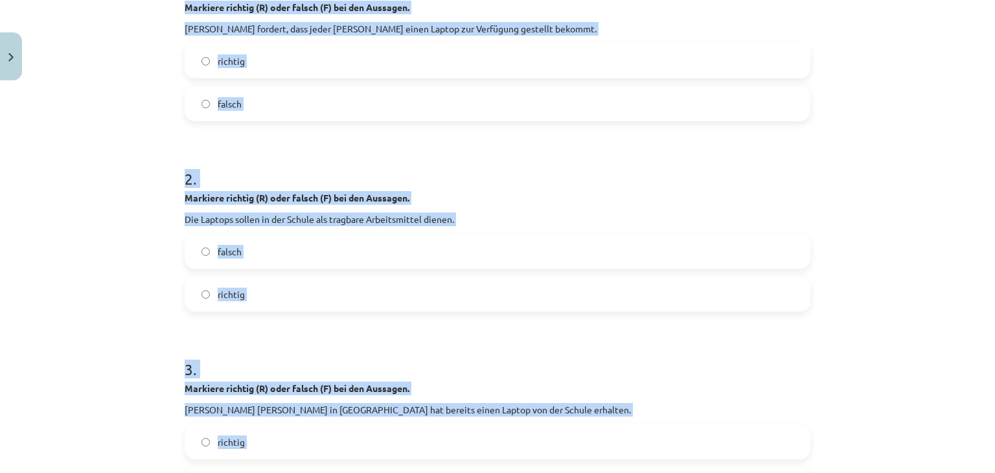
click at [113, 120] on div "Mācību tēma: Vācu valodas b1 - 11. klases 1.ieskaites mācību materiāls #5 📖 The…" at bounding box center [497, 236] width 995 height 473
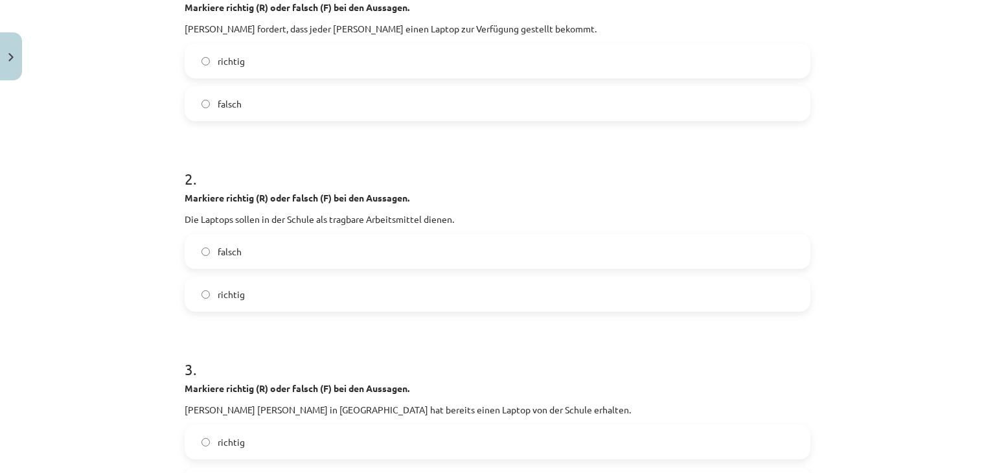
scroll to position [172, 0]
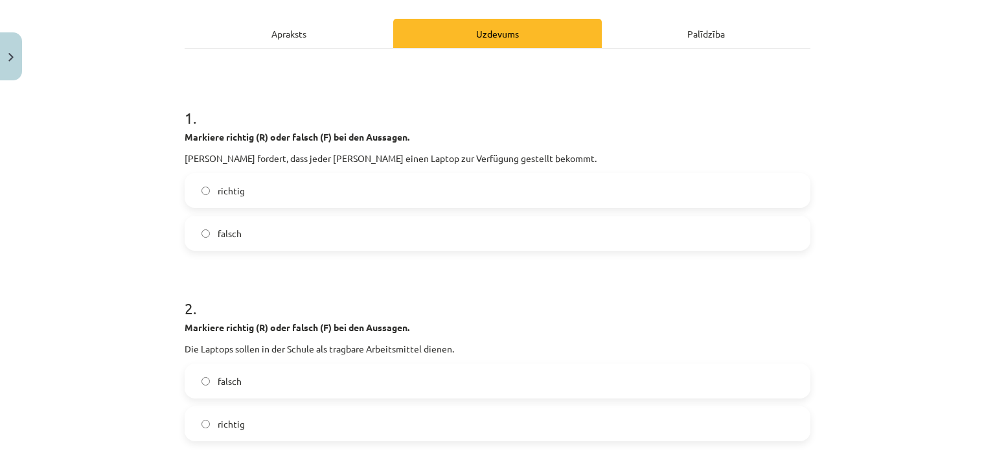
click at [255, 179] on label "richtig" at bounding box center [497, 190] width 623 height 32
click at [224, 428] on span "richtig" at bounding box center [231, 424] width 27 height 14
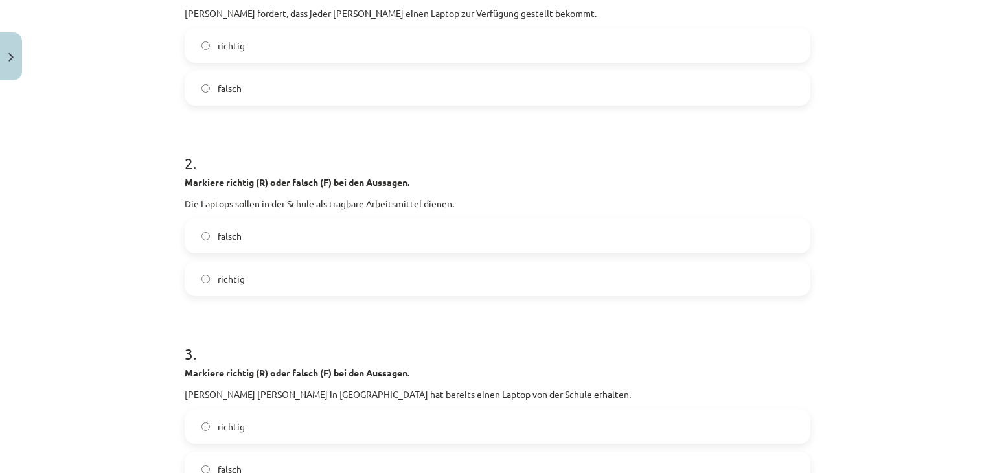
scroll to position [353, 0]
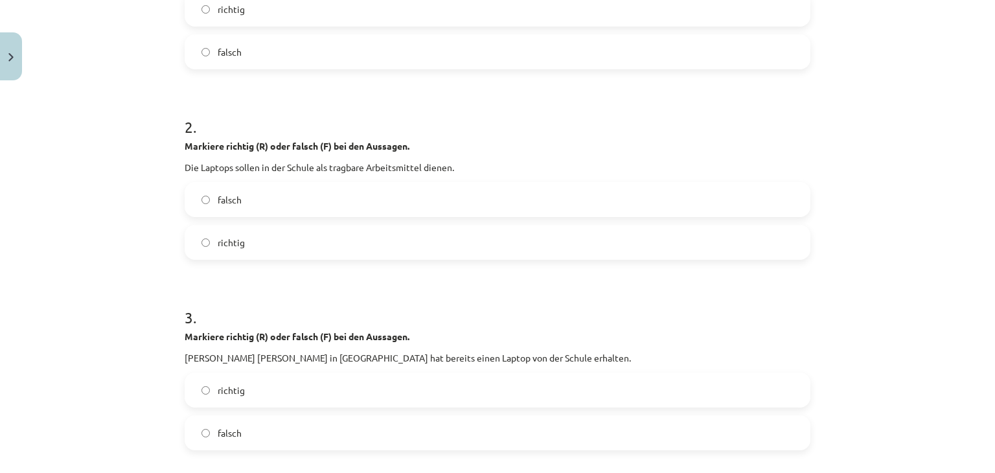
click at [224, 428] on span "falsch" at bounding box center [230, 433] width 24 height 14
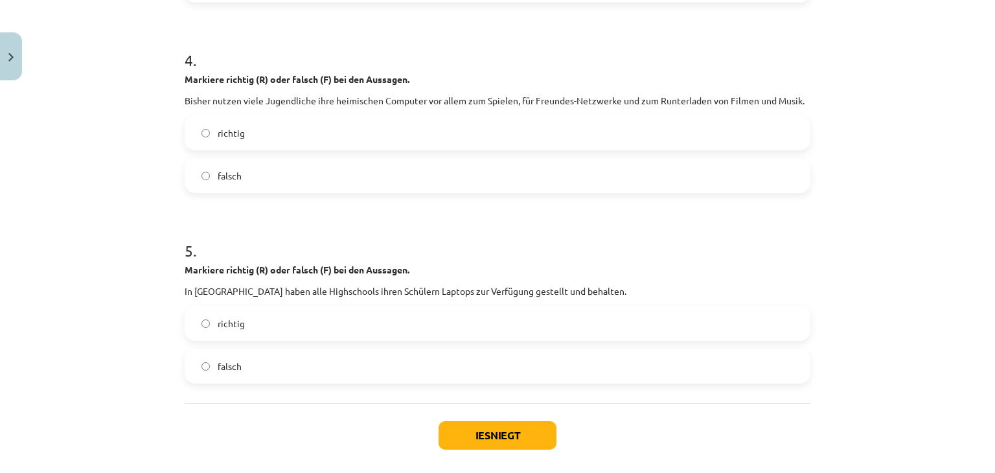
scroll to position [801, 0]
click at [228, 136] on span "richtig" at bounding box center [231, 133] width 27 height 14
click at [241, 371] on label "falsch" at bounding box center [497, 366] width 623 height 32
click at [529, 433] on button "Iesniegt" at bounding box center [498, 435] width 118 height 29
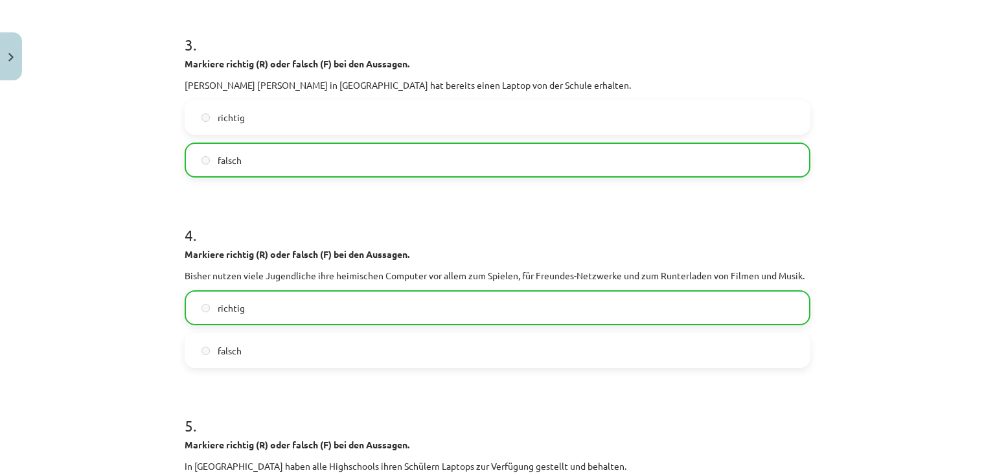
scroll to position [902, 0]
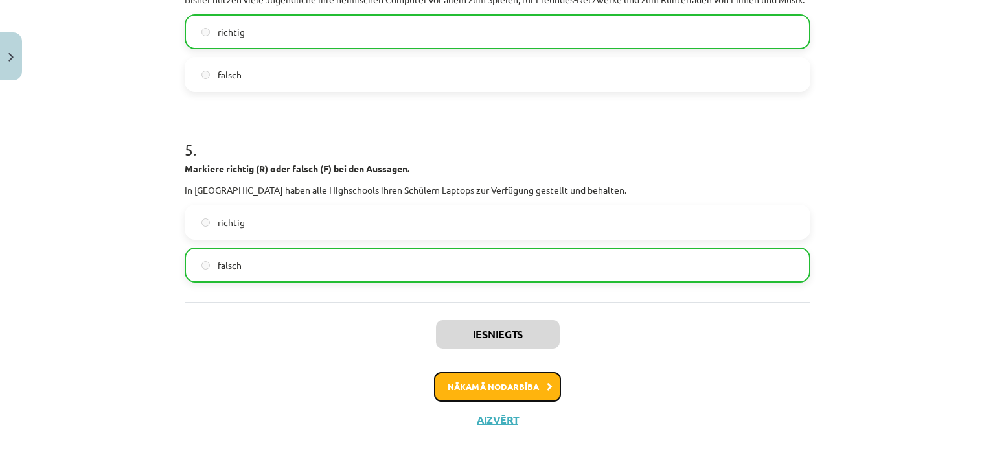
click at [496, 384] on button "Nākamā nodarbība" at bounding box center [497, 387] width 127 height 30
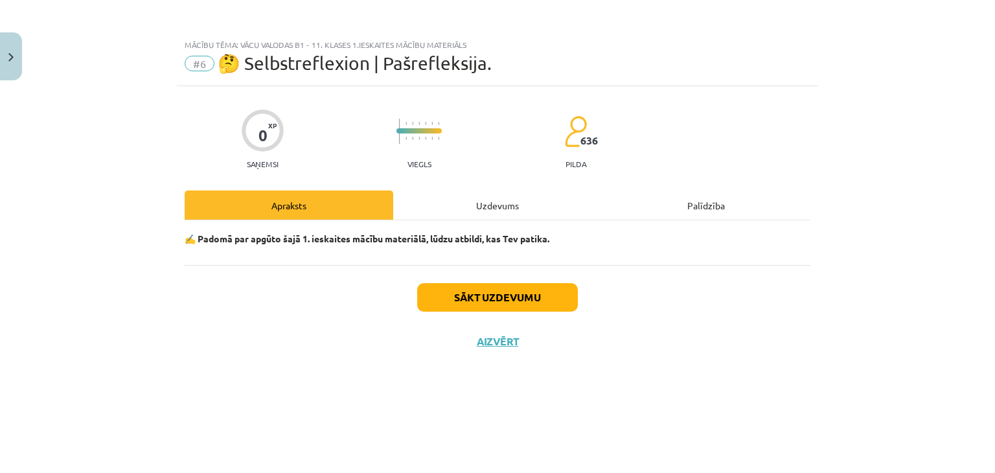
scroll to position [0, 0]
click at [457, 286] on button "Sākt uzdevumu" at bounding box center [497, 297] width 161 height 29
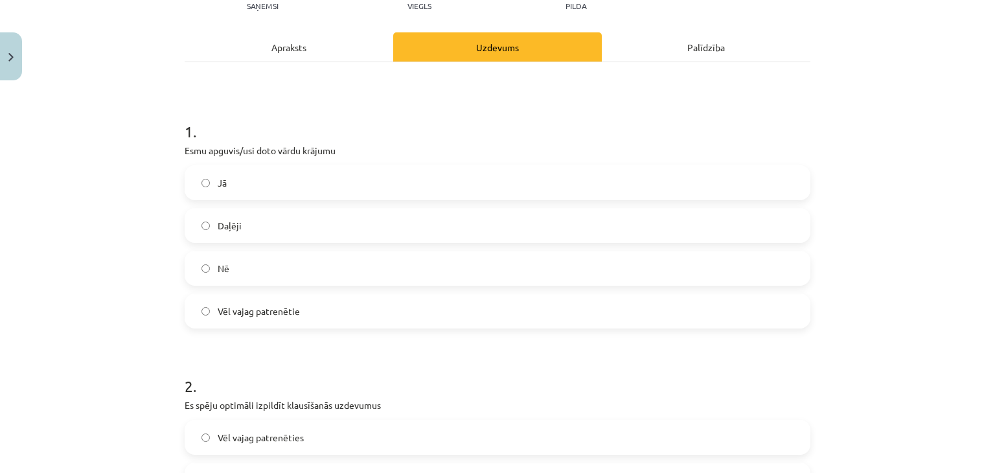
scroll to position [161, 0]
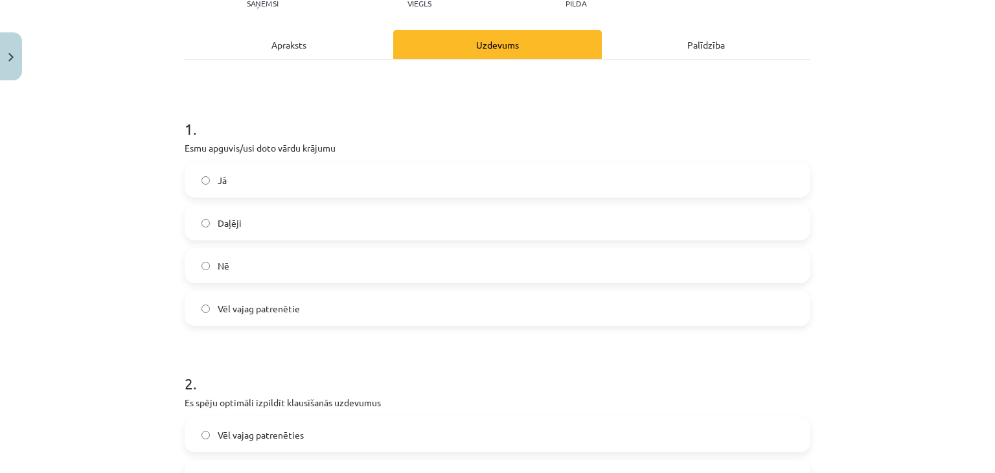
click at [219, 222] on span "Daļēji" at bounding box center [230, 223] width 24 height 14
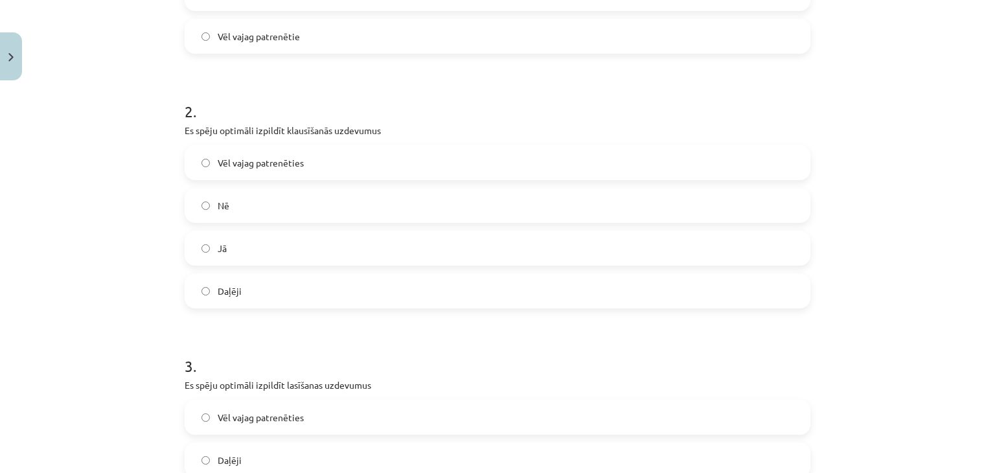
scroll to position [443, 0]
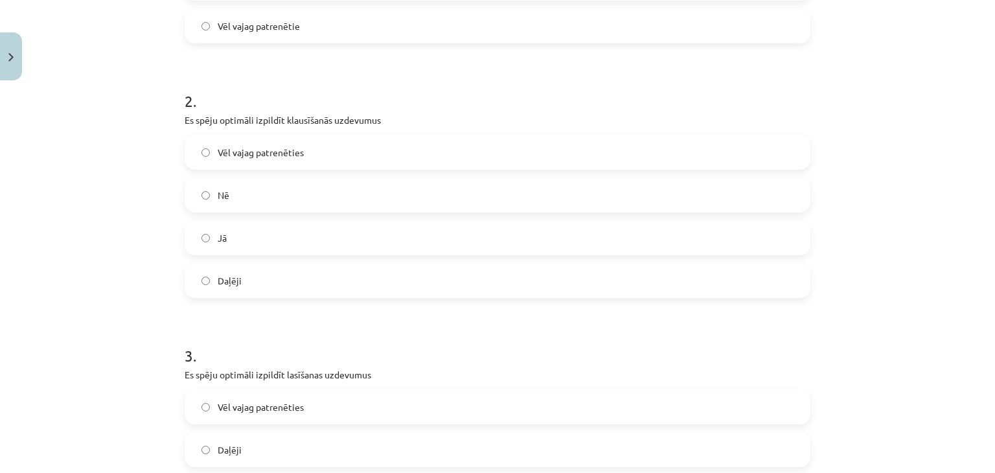
click at [219, 281] on span "Daļēji" at bounding box center [230, 281] width 24 height 14
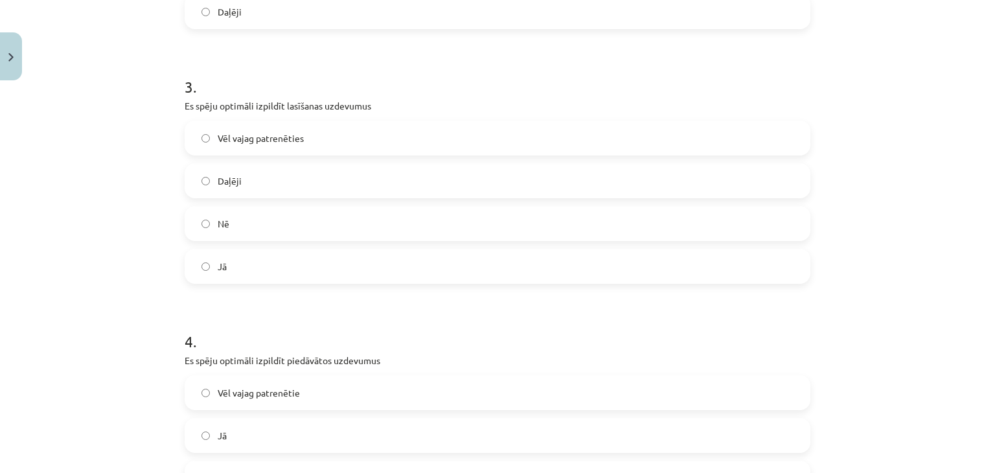
scroll to position [713, 0]
click at [251, 174] on label "Daļēji" at bounding box center [497, 180] width 623 height 32
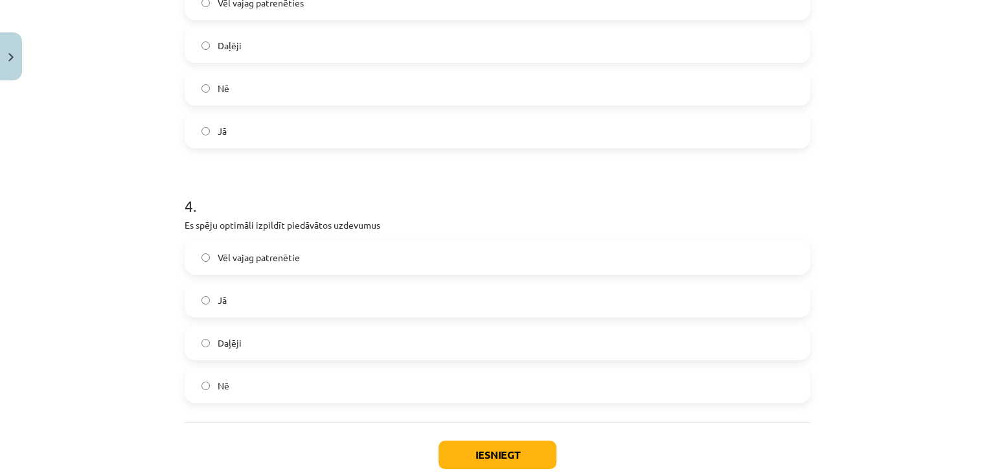
scroll to position [928, 0]
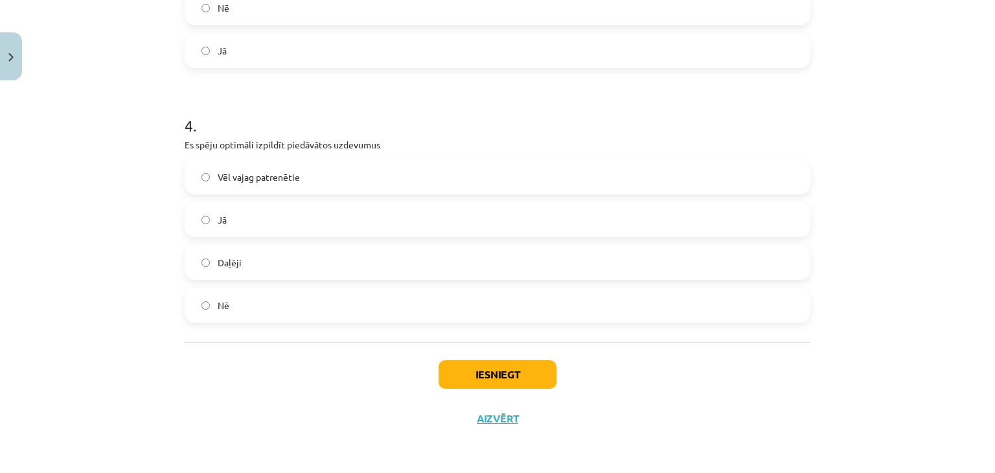
click at [287, 261] on label "Daļēji" at bounding box center [497, 262] width 623 height 32
click at [477, 373] on button "Iesniegt" at bounding box center [498, 374] width 118 height 29
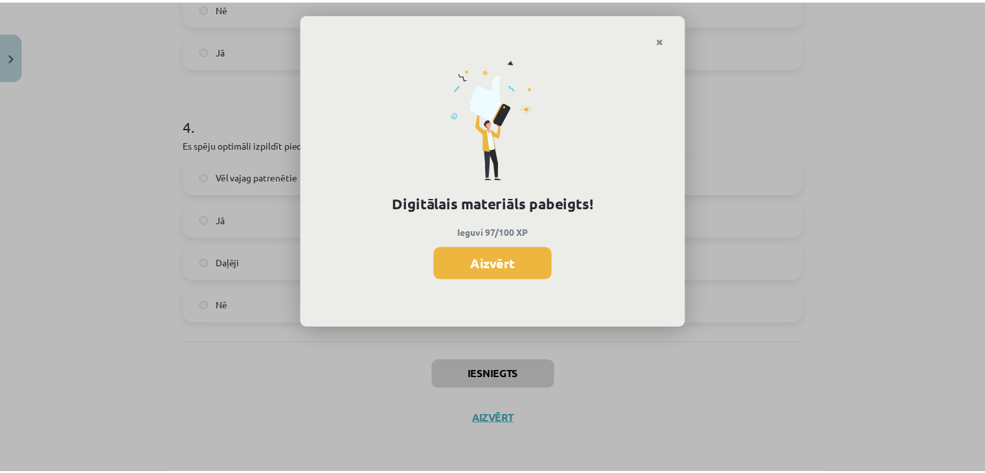
scroll to position [528, 0]
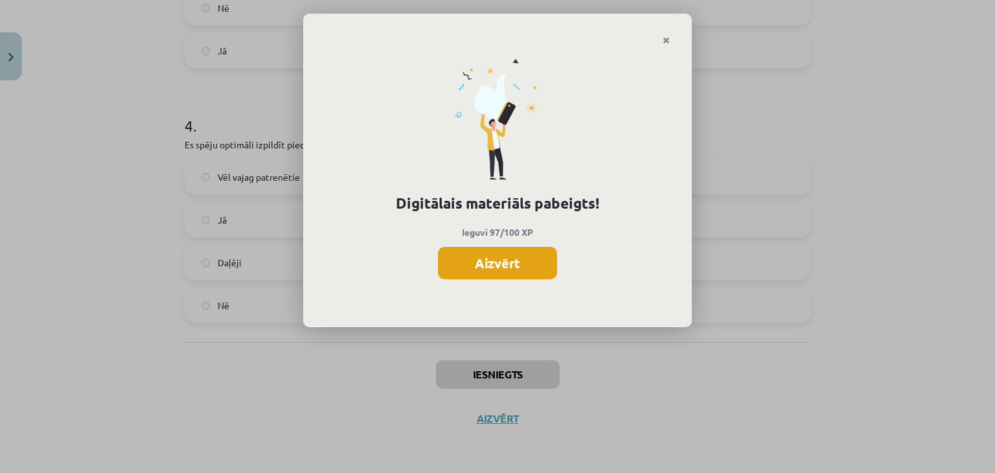
click at [494, 254] on button "Aizvērt" at bounding box center [497, 263] width 119 height 32
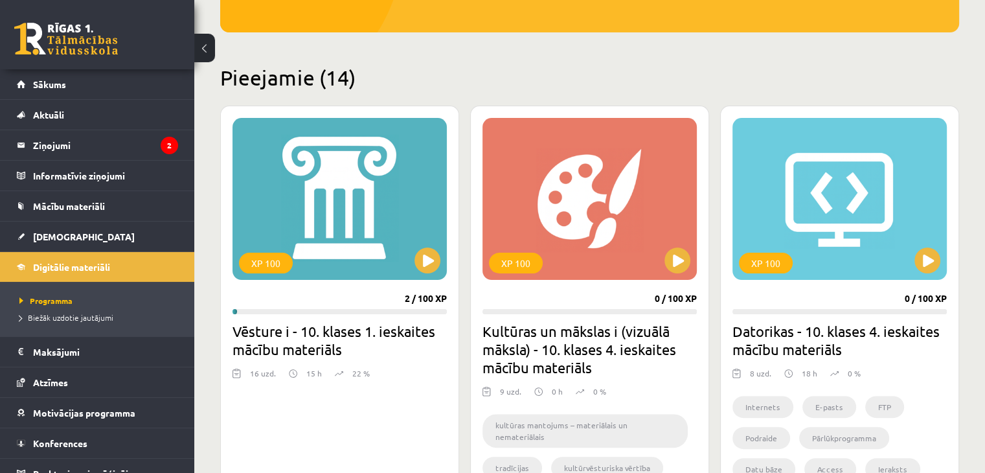
scroll to position [276, 0]
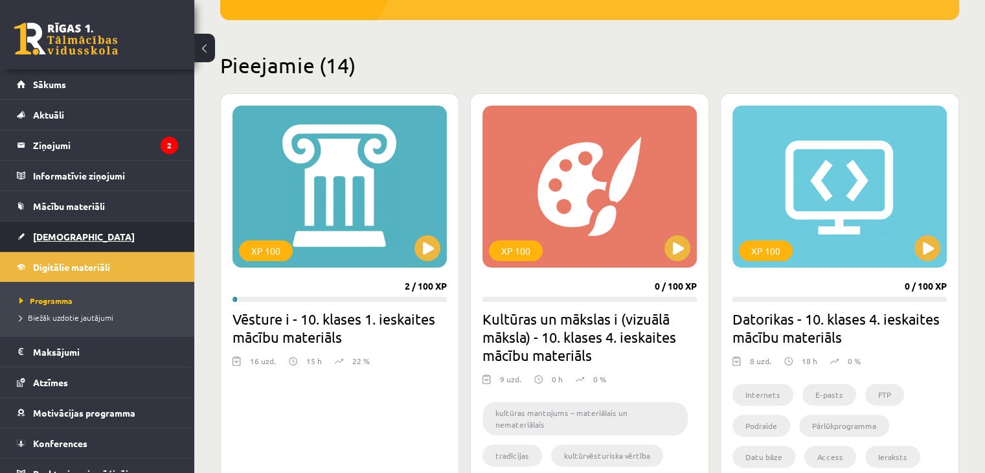
click at [52, 235] on span "[DEMOGRAPHIC_DATA]" at bounding box center [84, 237] width 102 height 12
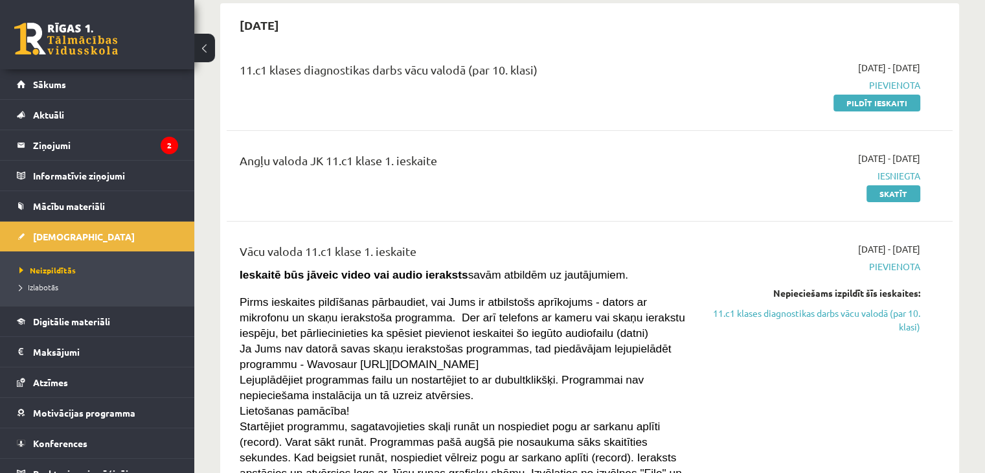
scroll to position [123, 0]
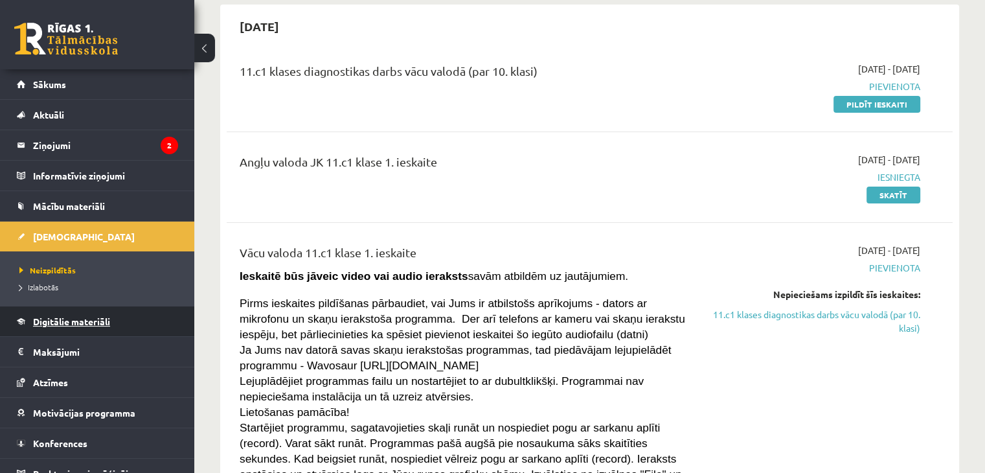
click at [104, 312] on link "Digitālie materiāli" at bounding box center [97, 321] width 161 height 30
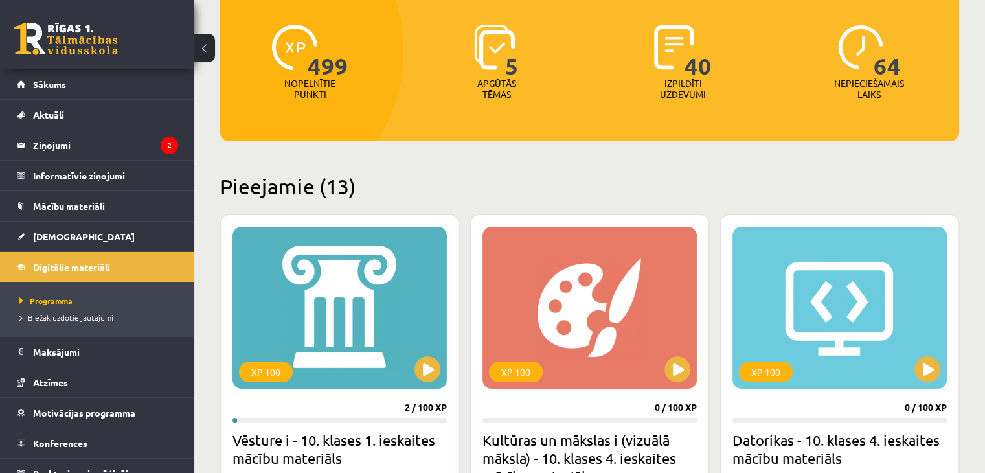
scroll to position [154, 0]
